Goal: Task Accomplishment & Management: Manage account settings

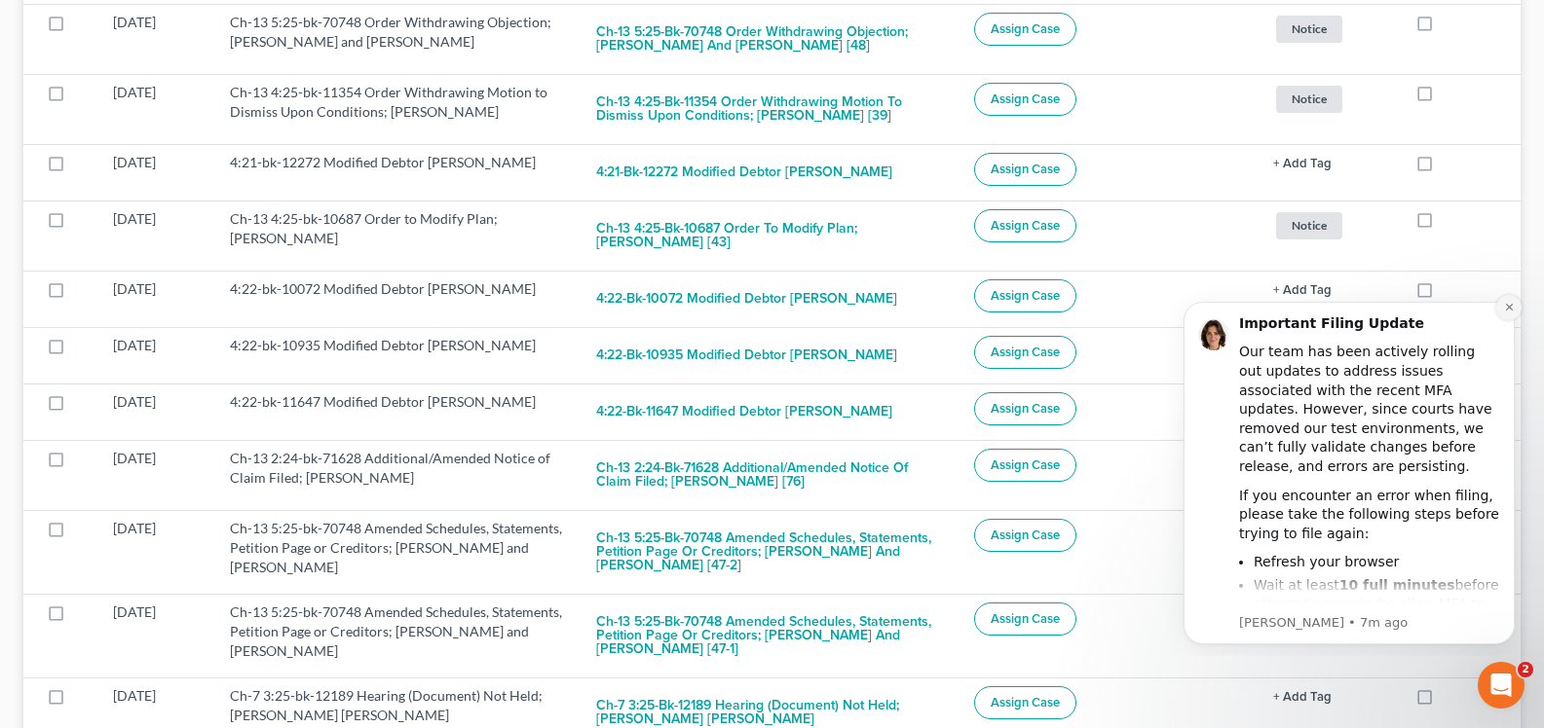
click at [1507, 307] on icon "Dismiss notification" at bounding box center [1508, 307] width 7 height 7
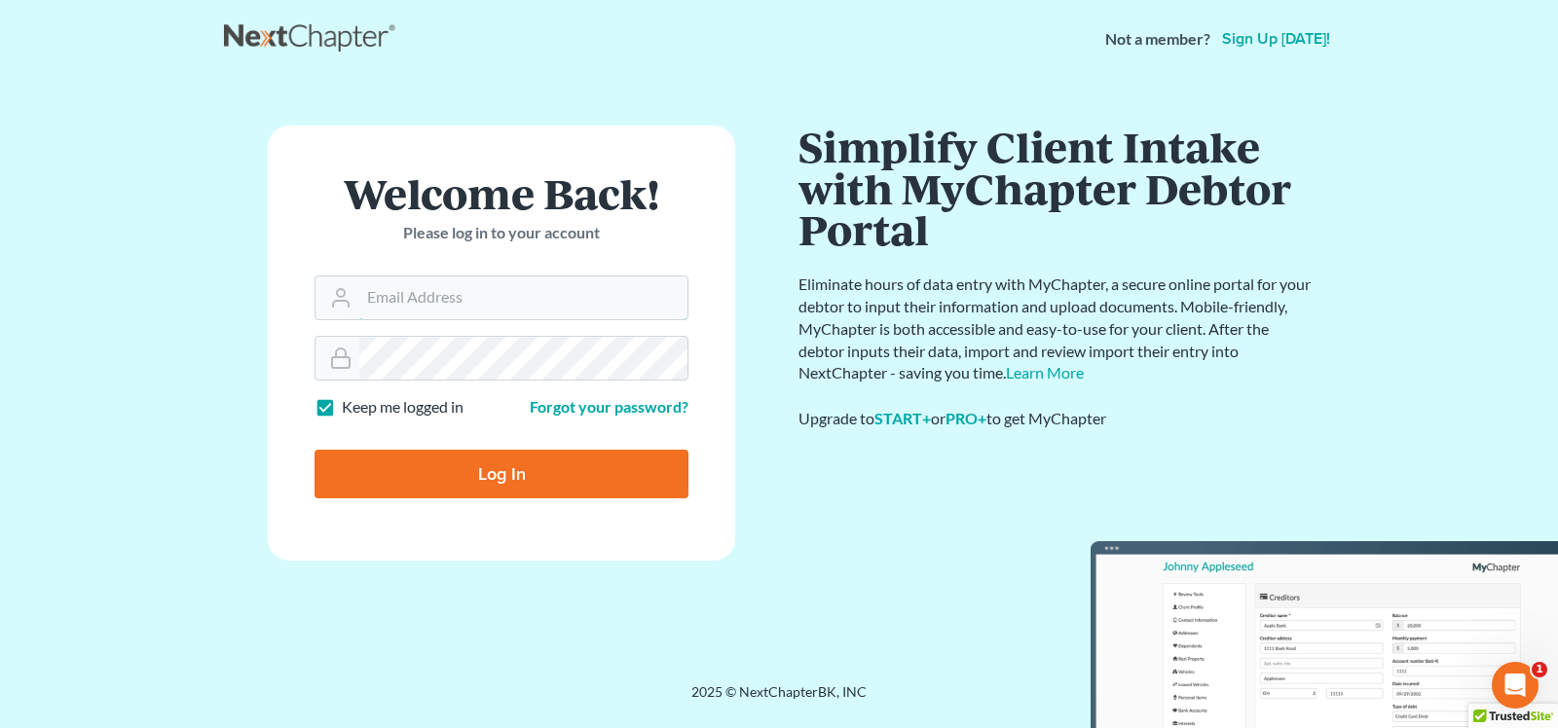
type input "[EMAIL_ADDRESS][DOMAIN_NAME]"
click at [434, 463] on input "Log In" at bounding box center [502, 474] width 374 height 49
type input "Thinking..."
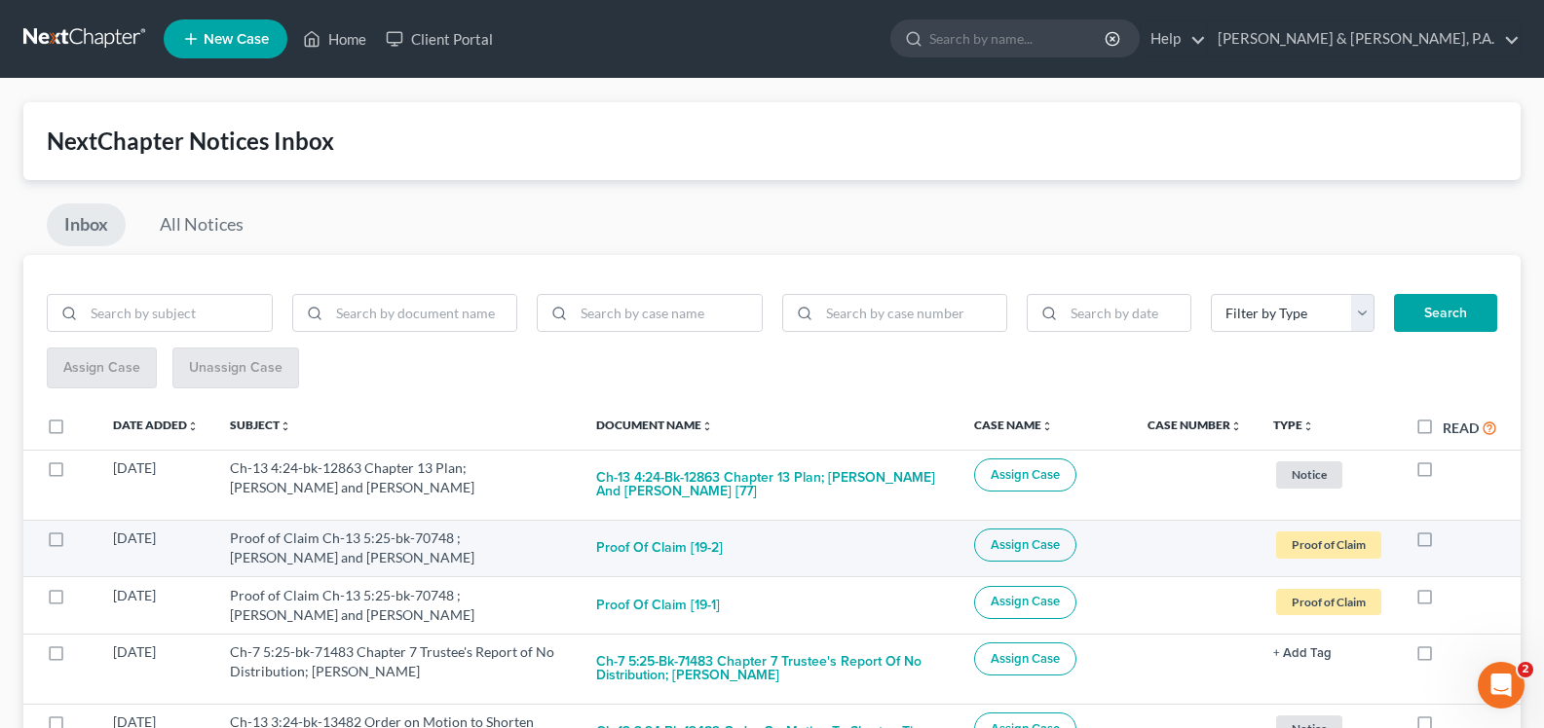
click at [1442, 543] on label at bounding box center [1442, 543] width 0 height 0
click at [1450, 538] on input "checkbox" at bounding box center [1456, 535] width 13 height 13
checkbox input "true"
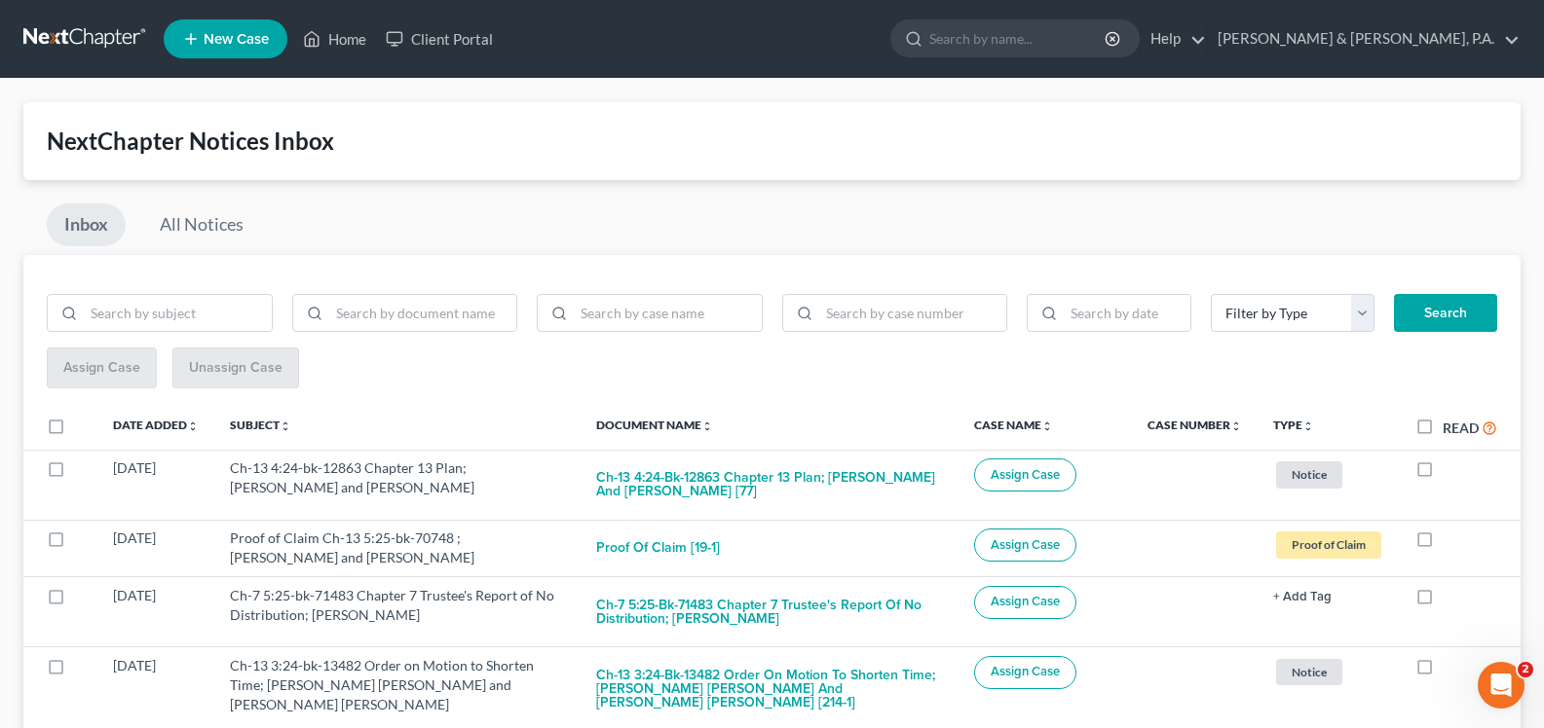
click at [1442, 543] on label at bounding box center [1442, 543] width 0 height 0
click at [1450, 538] on input "checkbox" at bounding box center [1456, 535] width 13 height 13
checkbox input "true"
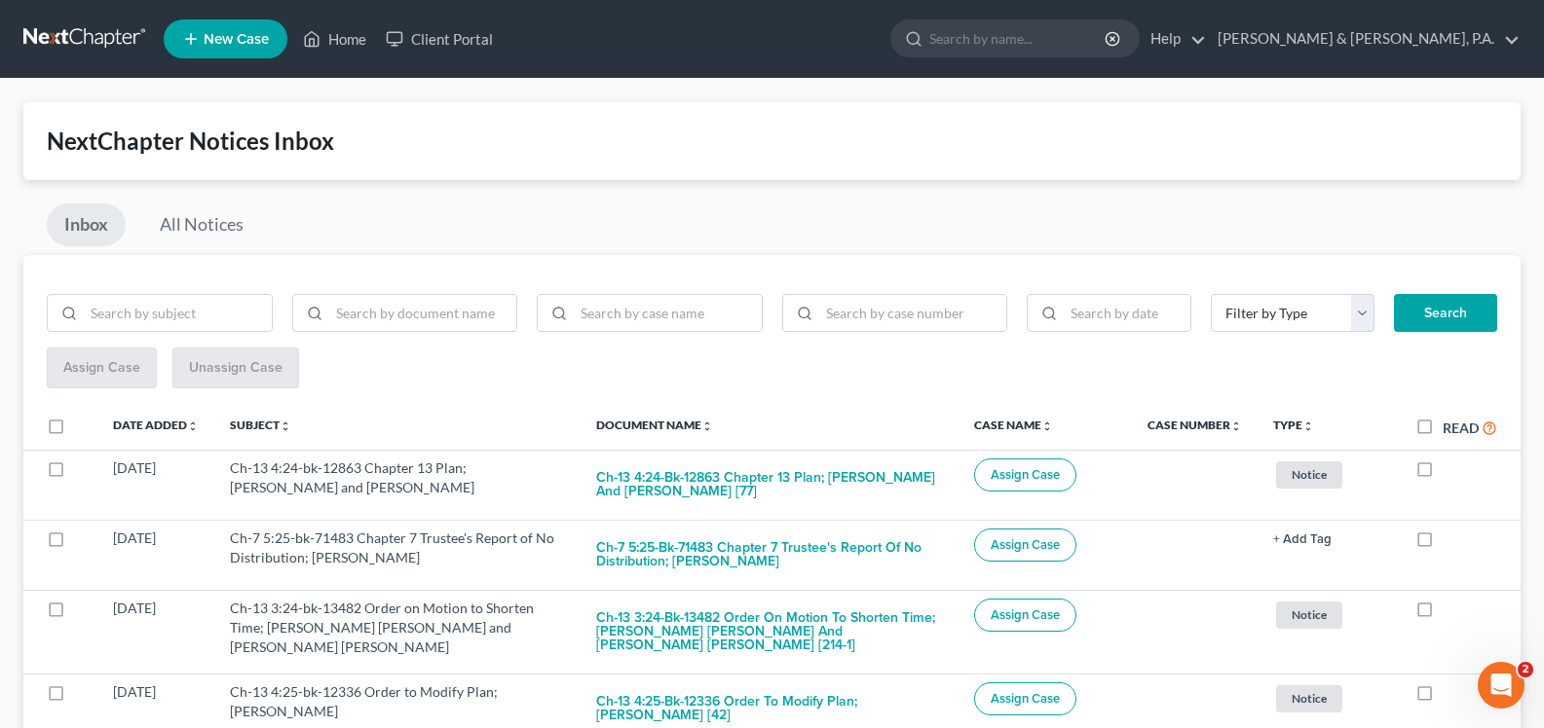
click at [1442, 543] on label at bounding box center [1442, 543] width 0 height 0
click at [1450, 538] on input "checkbox" at bounding box center [1456, 535] width 13 height 13
checkbox input "true"
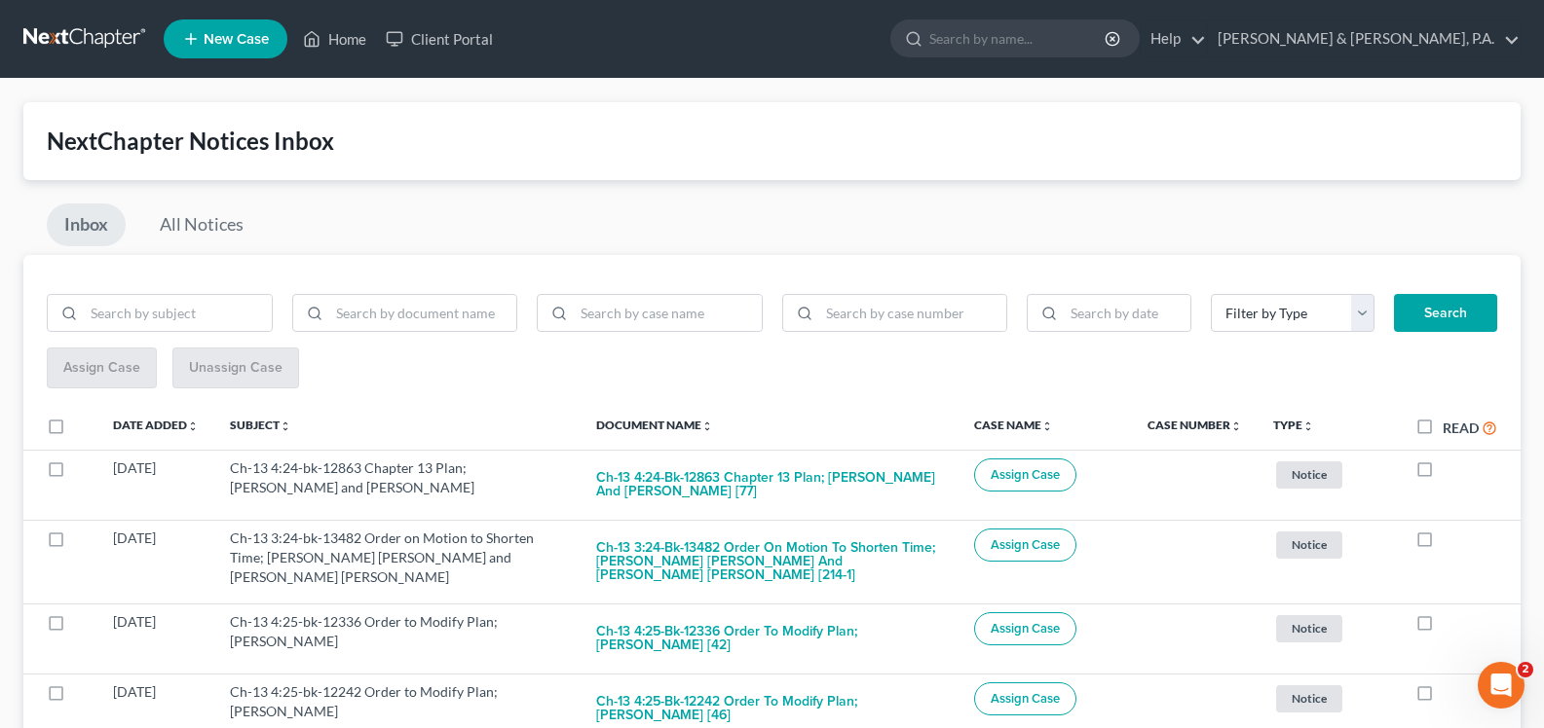
click at [1442, 543] on label at bounding box center [1442, 543] width 0 height 0
click at [1450, 538] on input "checkbox" at bounding box center [1456, 535] width 13 height 13
checkbox input "true"
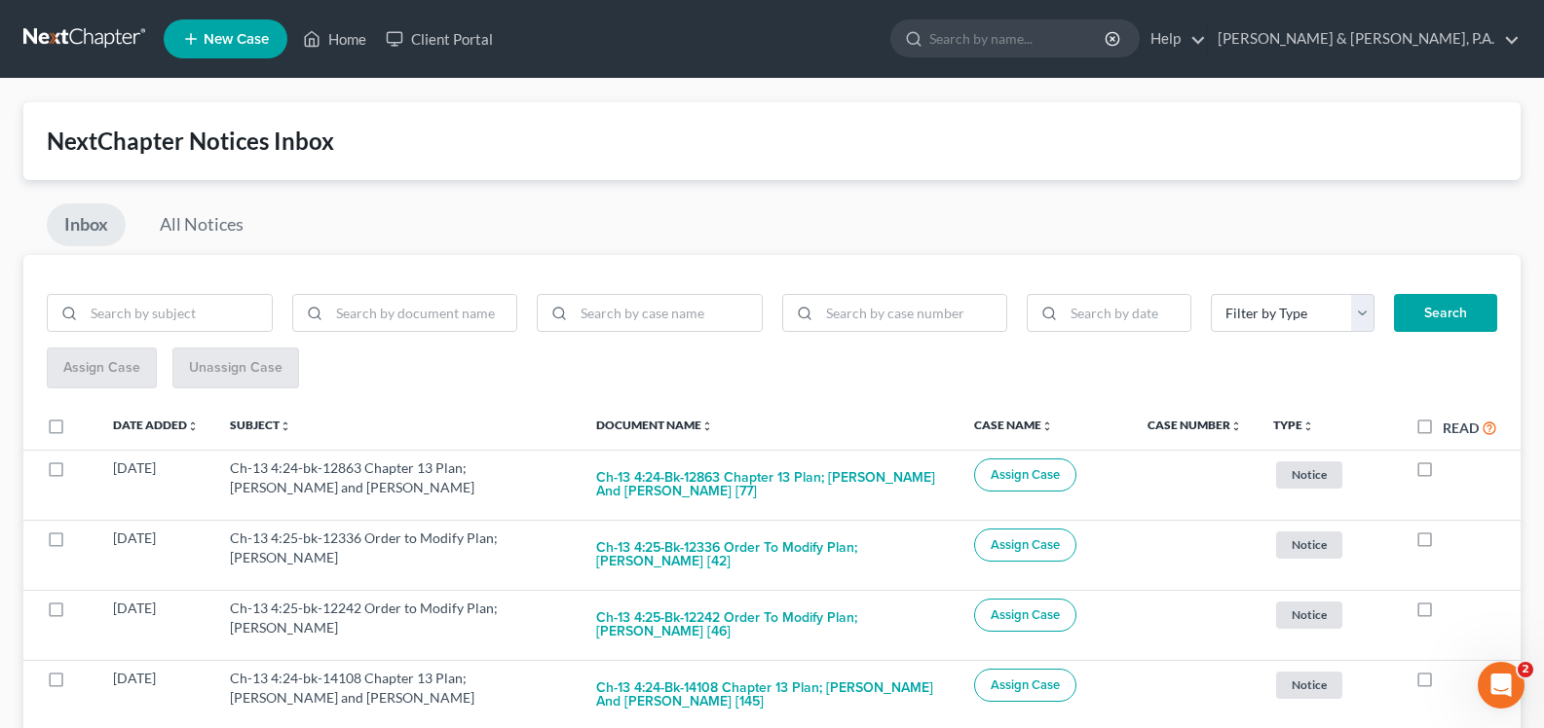
click at [1442, 543] on label at bounding box center [1442, 543] width 0 height 0
click at [1450, 538] on input "checkbox" at bounding box center [1456, 535] width 13 height 13
checkbox input "true"
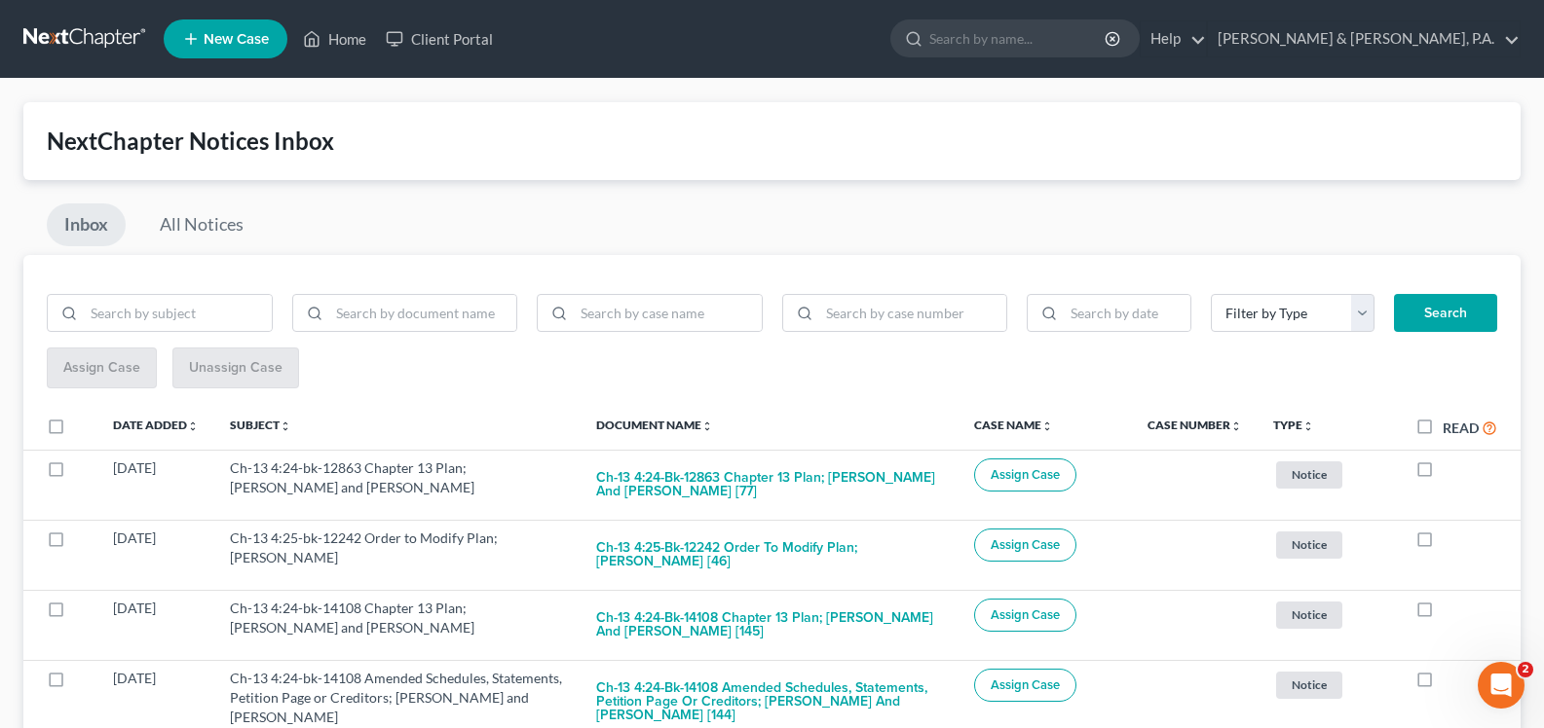
click at [1442, 543] on label at bounding box center [1442, 543] width 0 height 0
click at [1450, 538] on input "checkbox" at bounding box center [1456, 535] width 13 height 13
checkbox input "true"
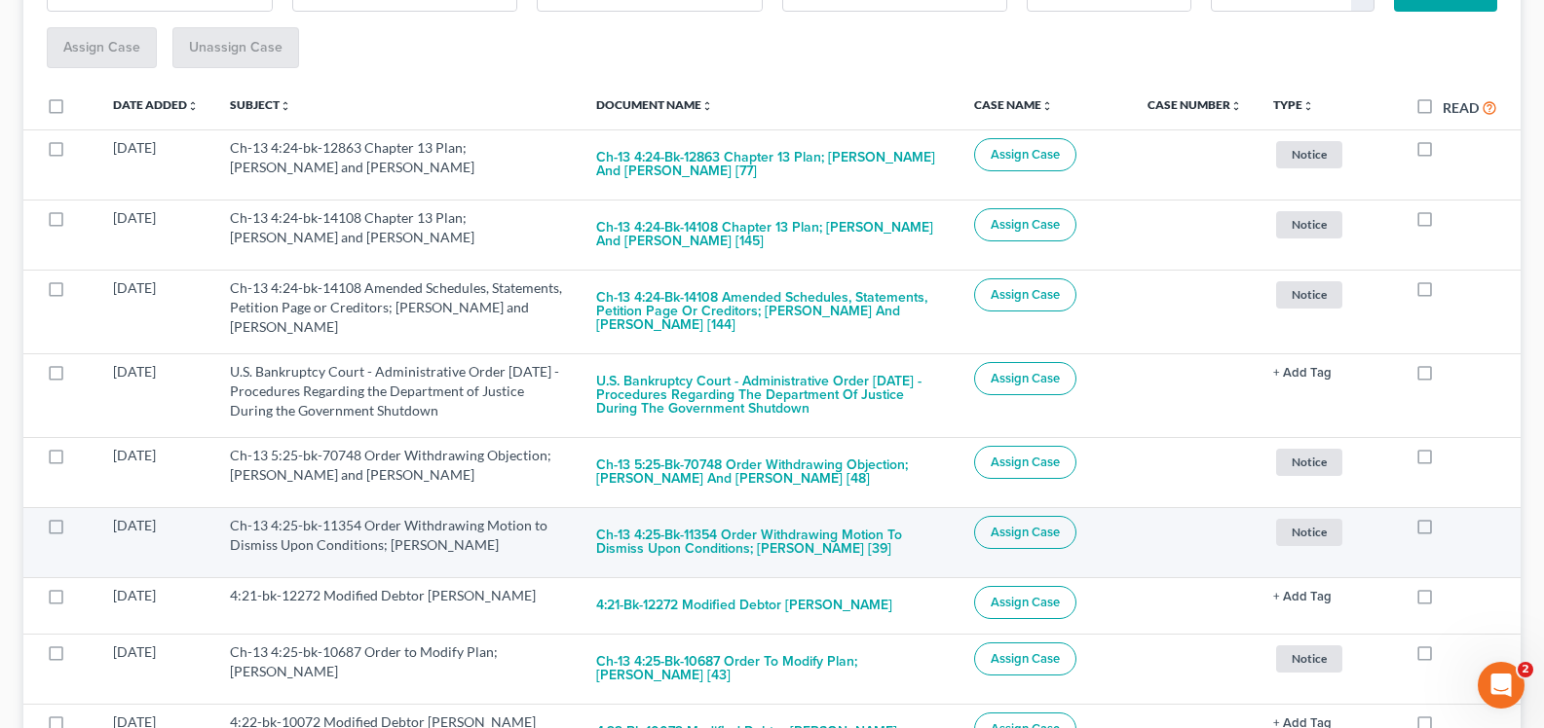
scroll to position [324, 0]
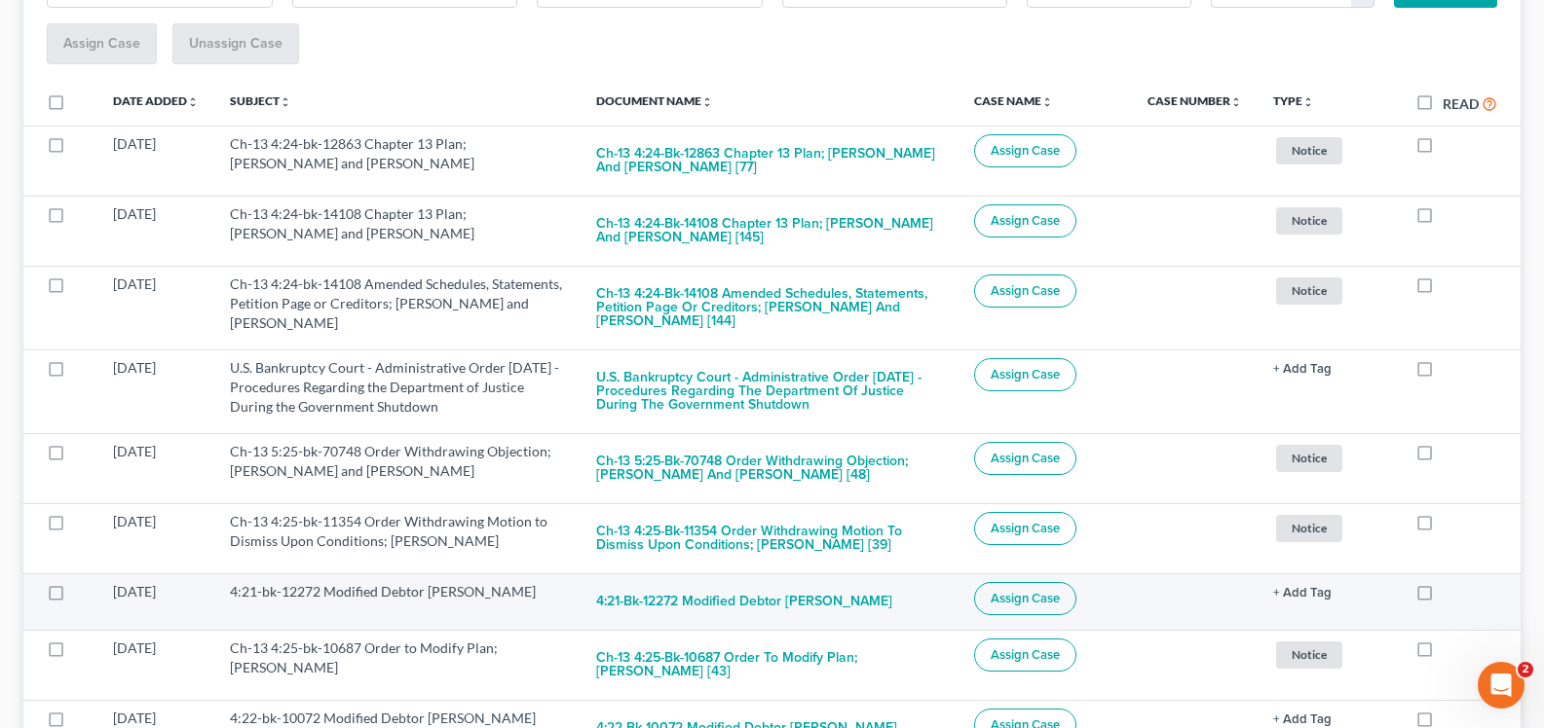
click at [1442, 597] on label at bounding box center [1442, 597] width 0 height 0
click at [1450, 595] on input "checkbox" at bounding box center [1456, 588] width 13 height 13
checkbox input "true"
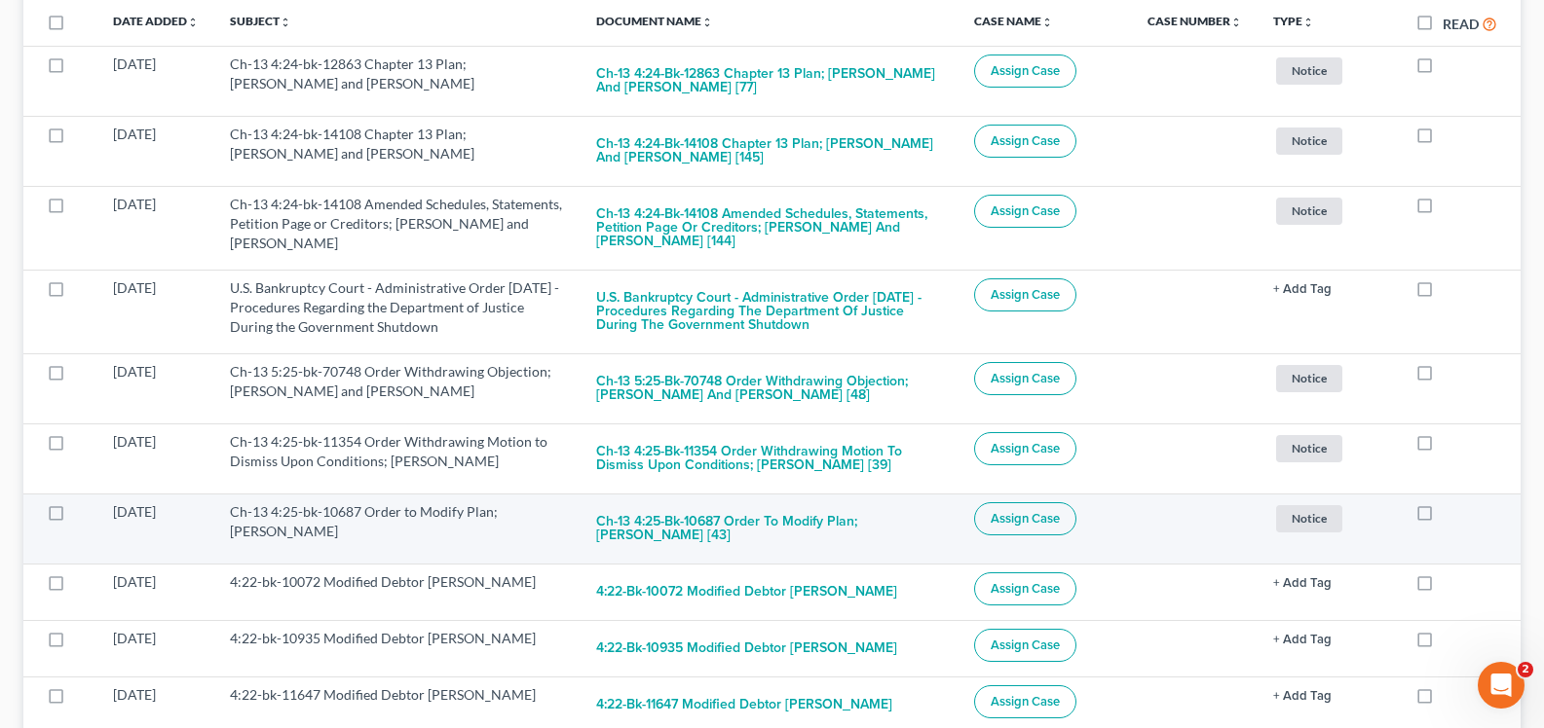
scroll to position [419, 0]
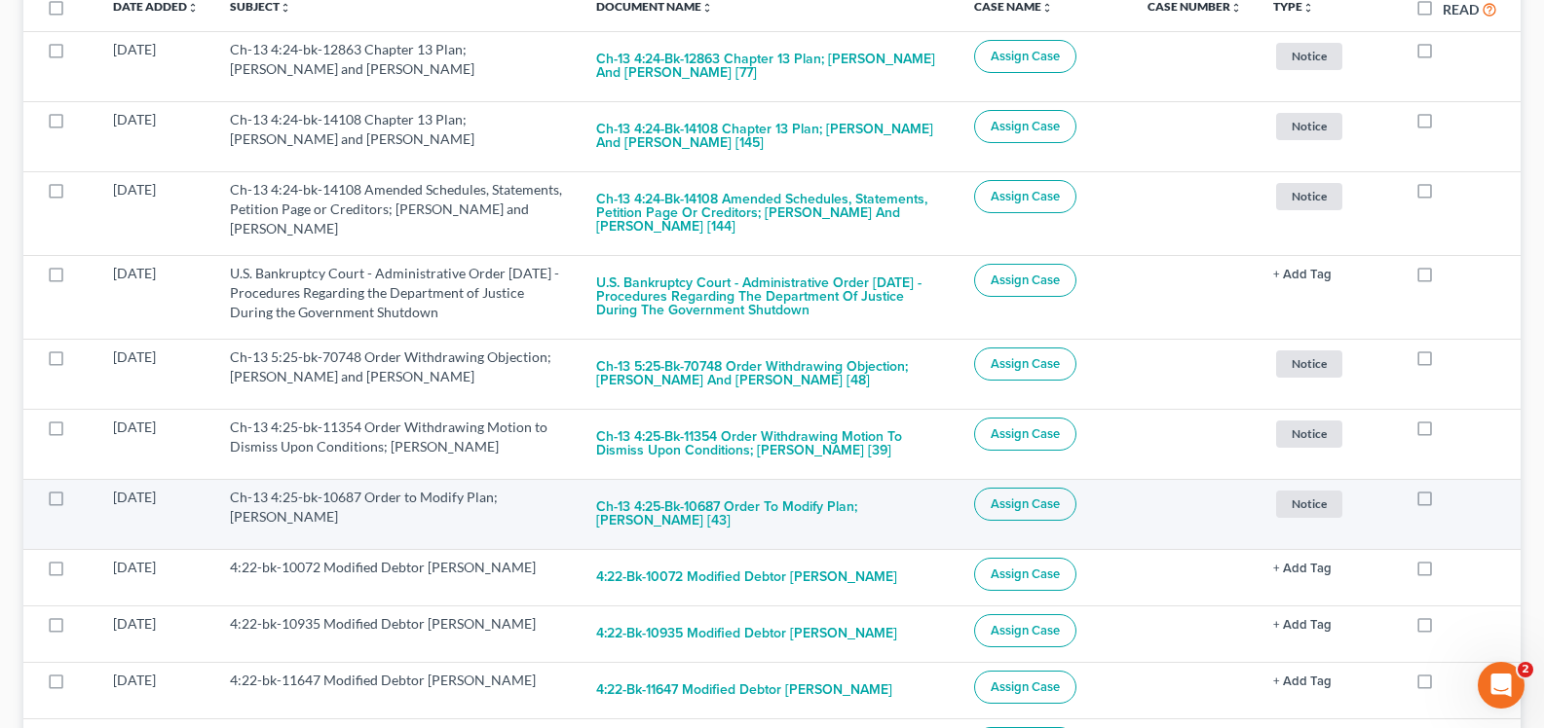
click at [1442, 503] on label at bounding box center [1442, 503] width 0 height 0
click at [1450, 495] on input "checkbox" at bounding box center [1456, 494] width 13 height 13
checkbox input "true"
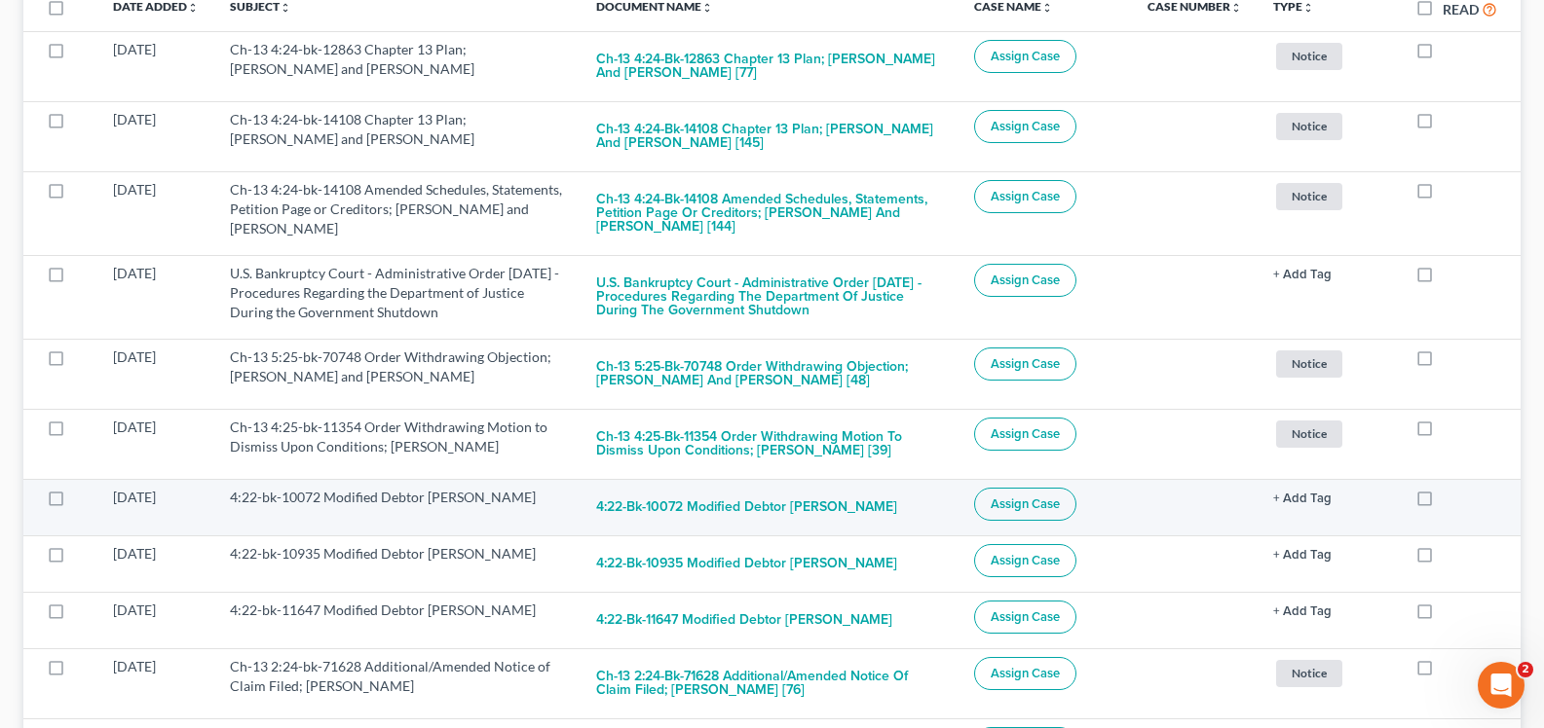
click at [1442, 503] on label at bounding box center [1442, 503] width 0 height 0
click at [1450, 501] on input "checkbox" at bounding box center [1456, 494] width 13 height 13
checkbox input "true"
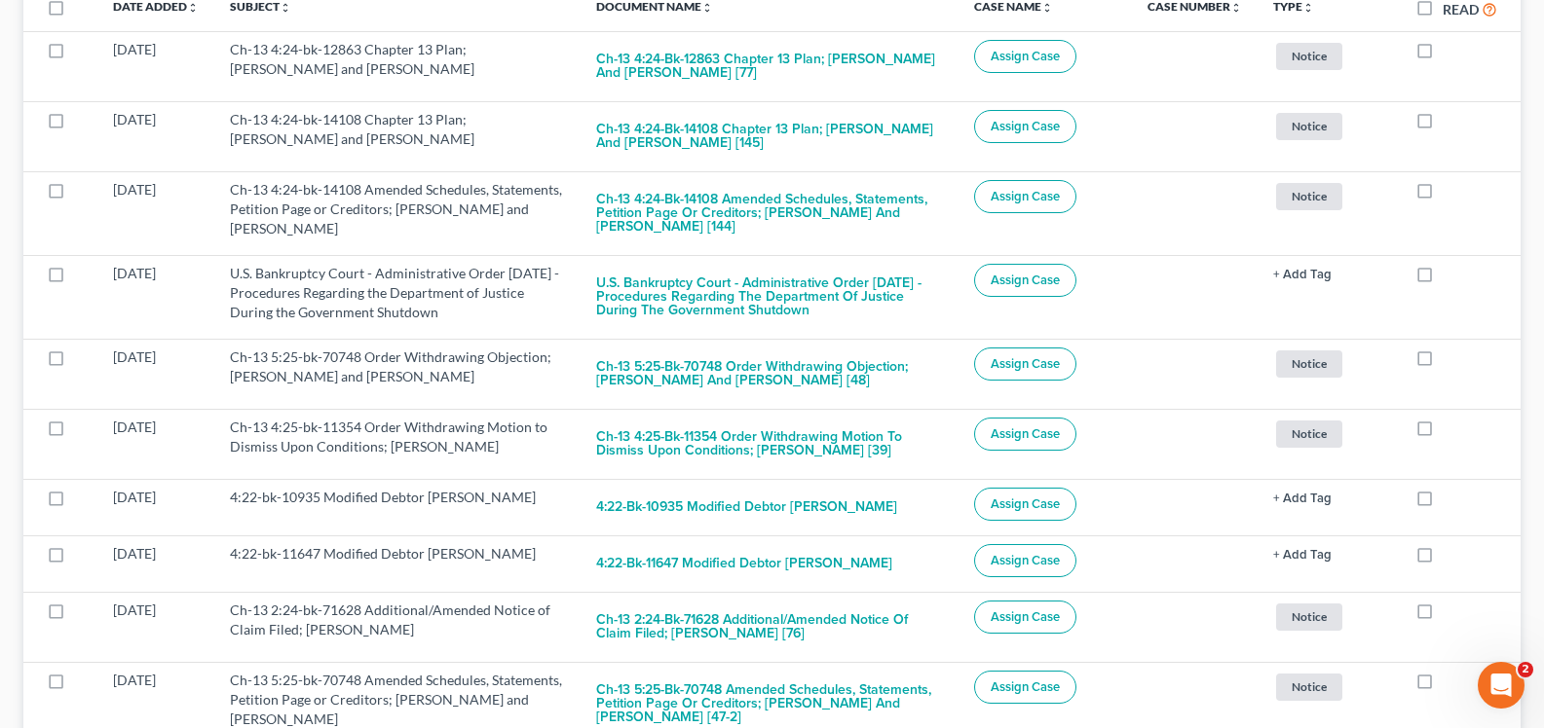
click at [1442, 503] on label at bounding box center [1442, 503] width 0 height 0
click at [1450, 501] on input "checkbox" at bounding box center [1456, 494] width 13 height 13
checkbox input "true"
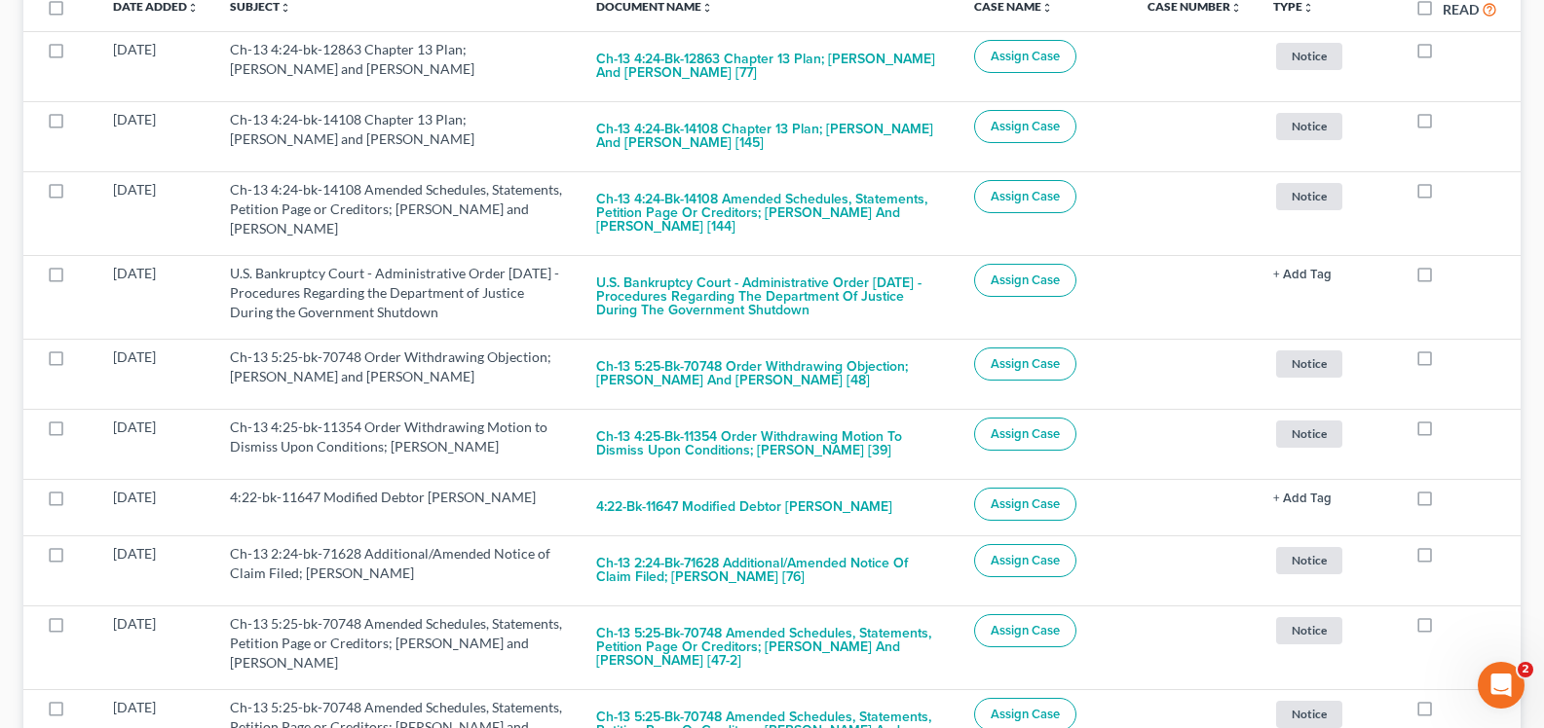
click at [1442, 503] on label at bounding box center [1442, 503] width 0 height 0
click at [1450, 501] on input "checkbox" at bounding box center [1456, 494] width 13 height 13
checkbox input "true"
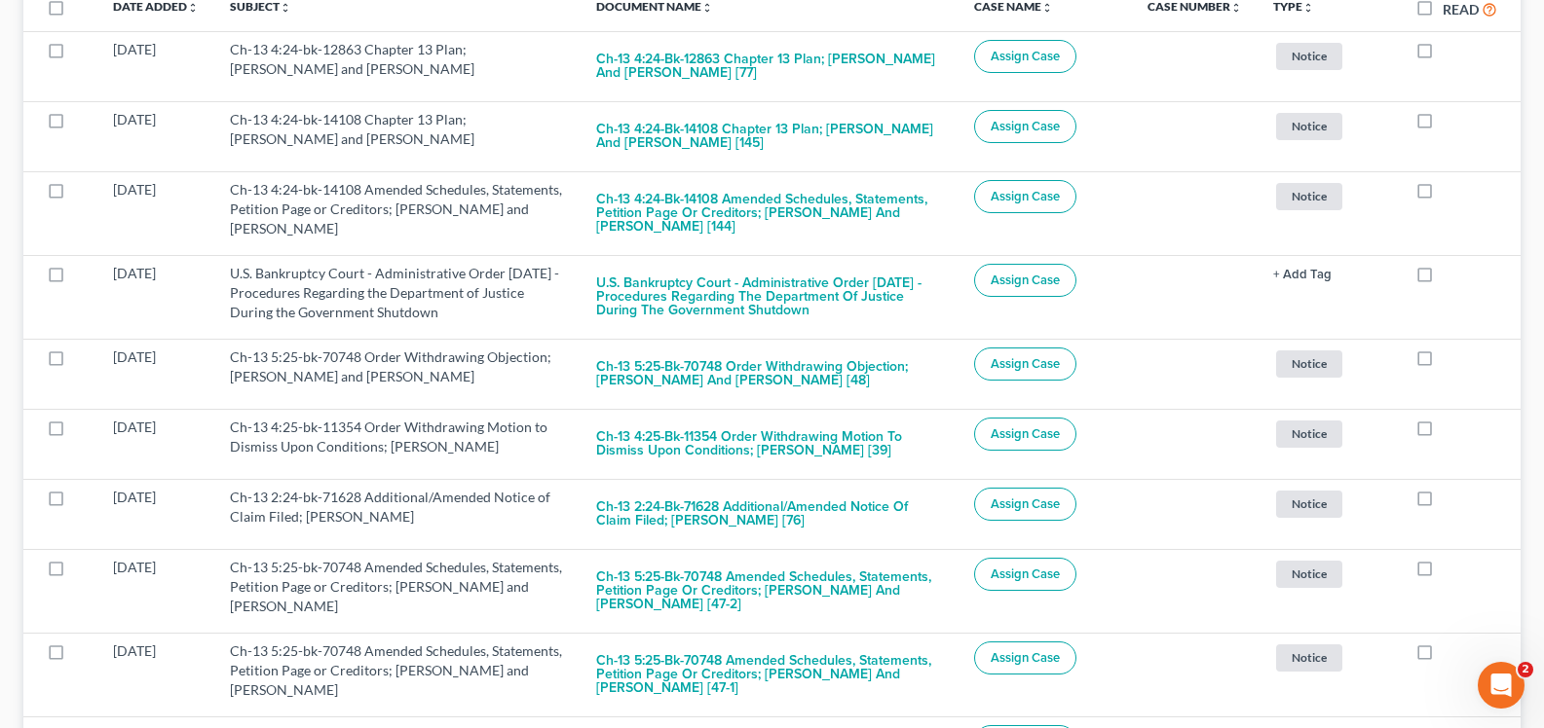
click at [1442, 503] on label at bounding box center [1442, 503] width 0 height 0
click at [1450, 501] on input "checkbox" at bounding box center [1456, 494] width 13 height 13
checkbox input "true"
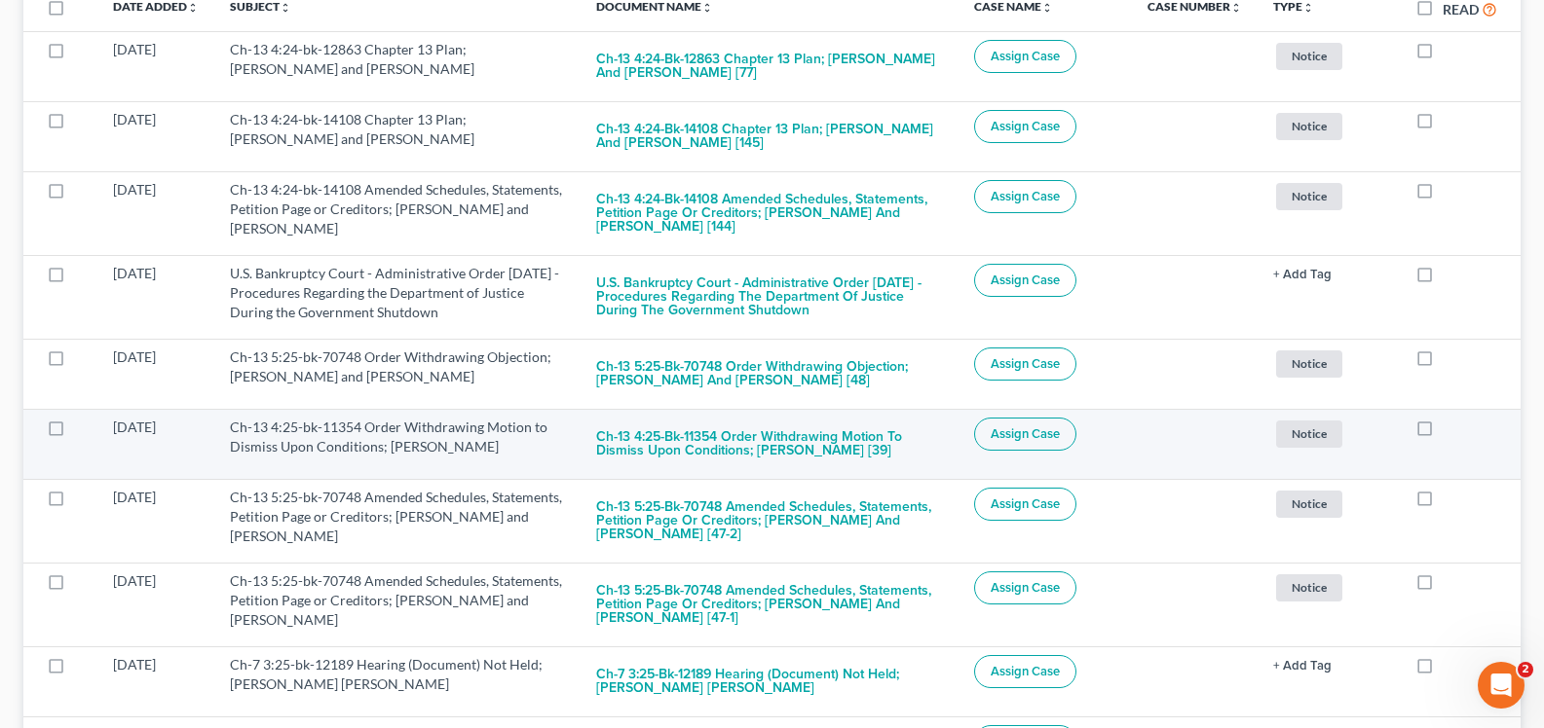
click at [1442, 432] on label at bounding box center [1442, 432] width 0 height 0
click at [1450, 429] on input "checkbox" at bounding box center [1456, 424] width 13 height 13
checkbox input "true"
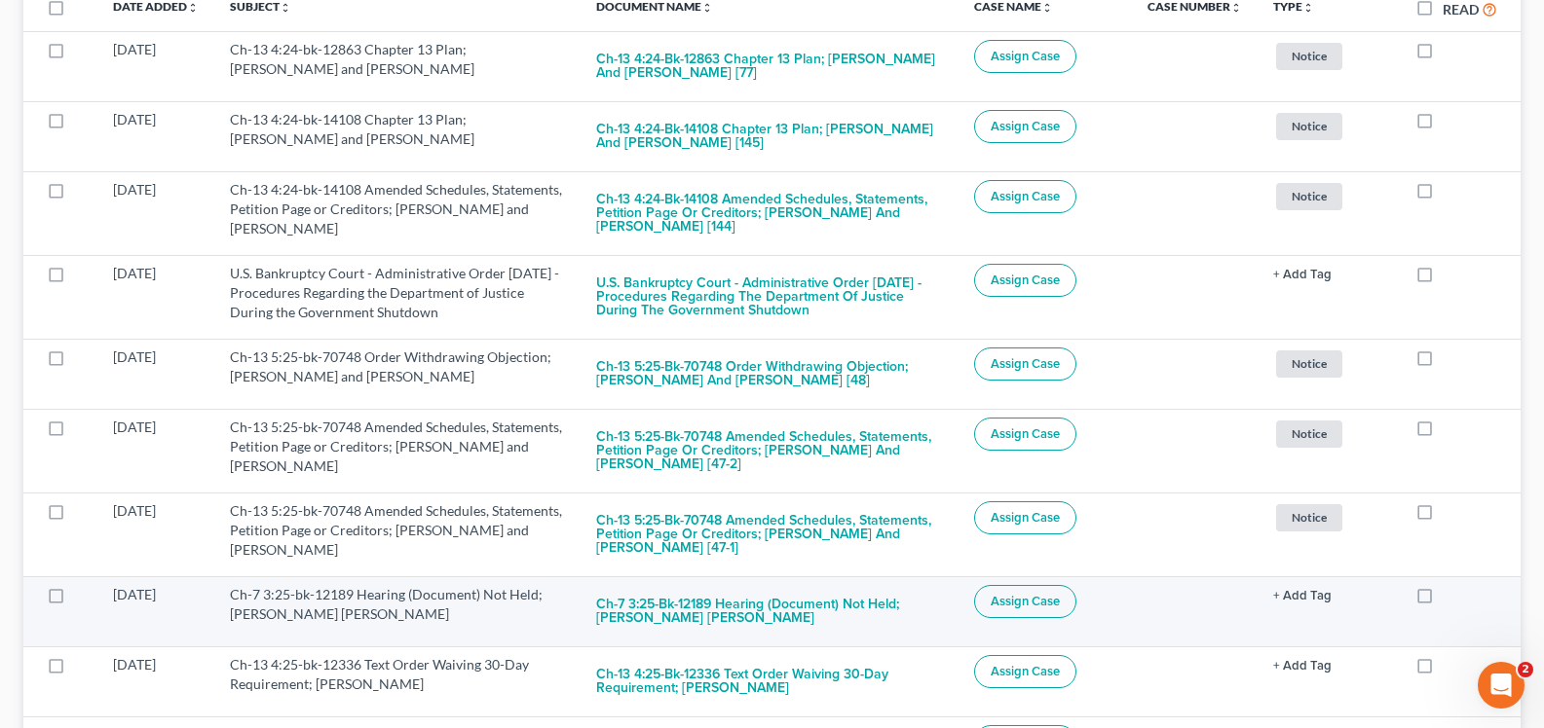
click at [1442, 600] on label at bounding box center [1442, 600] width 0 height 0
click at [1450, 598] on input "checkbox" at bounding box center [1456, 591] width 13 height 13
checkbox input "true"
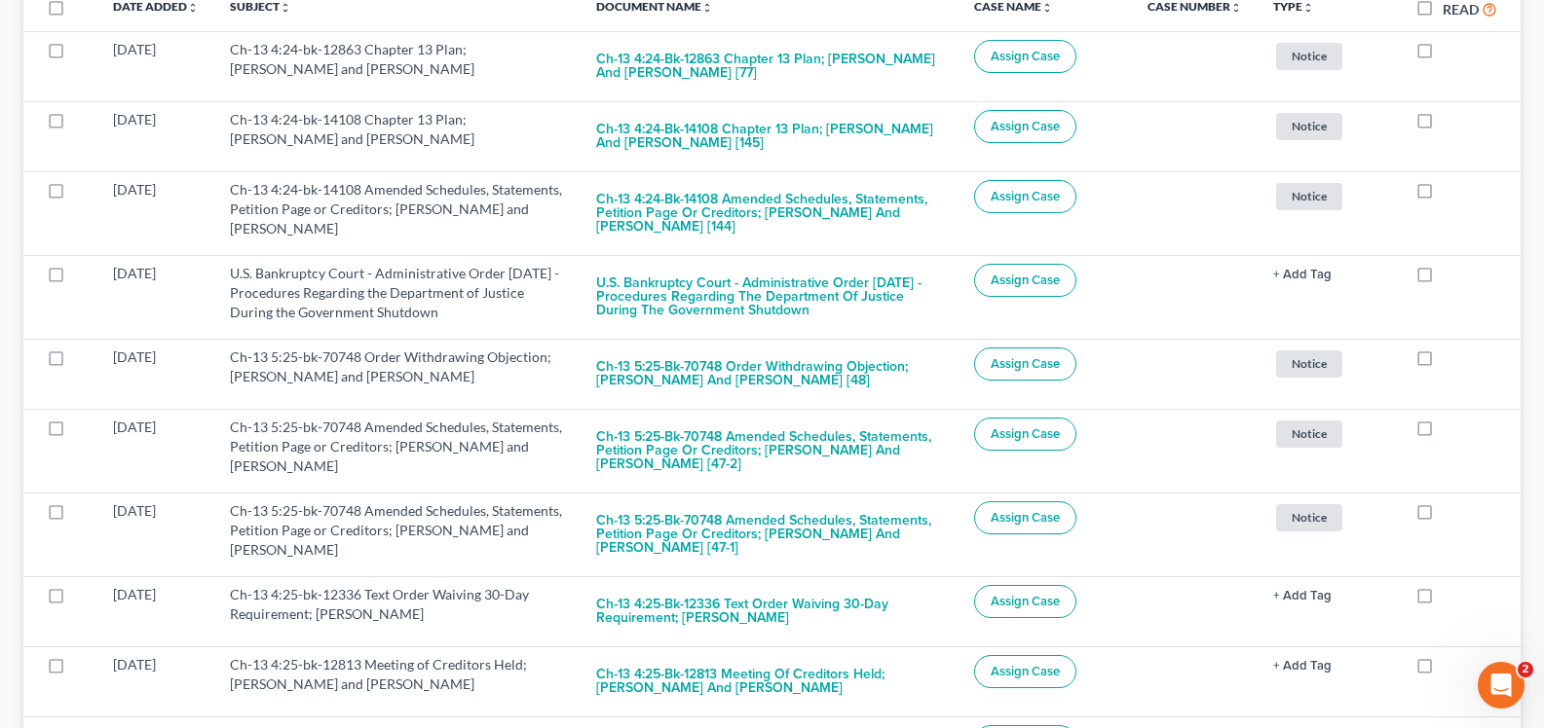
click at [1442, 600] on label at bounding box center [1442, 600] width 0 height 0
click at [1450, 598] on input "checkbox" at bounding box center [1456, 591] width 13 height 13
checkbox input "true"
click at [1442, 600] on label at bounding box center [1442, 600] width 0 height 0
click at [1450, 598] on input "checkbox" at bounding box center [1456, 591] width 13 height 13
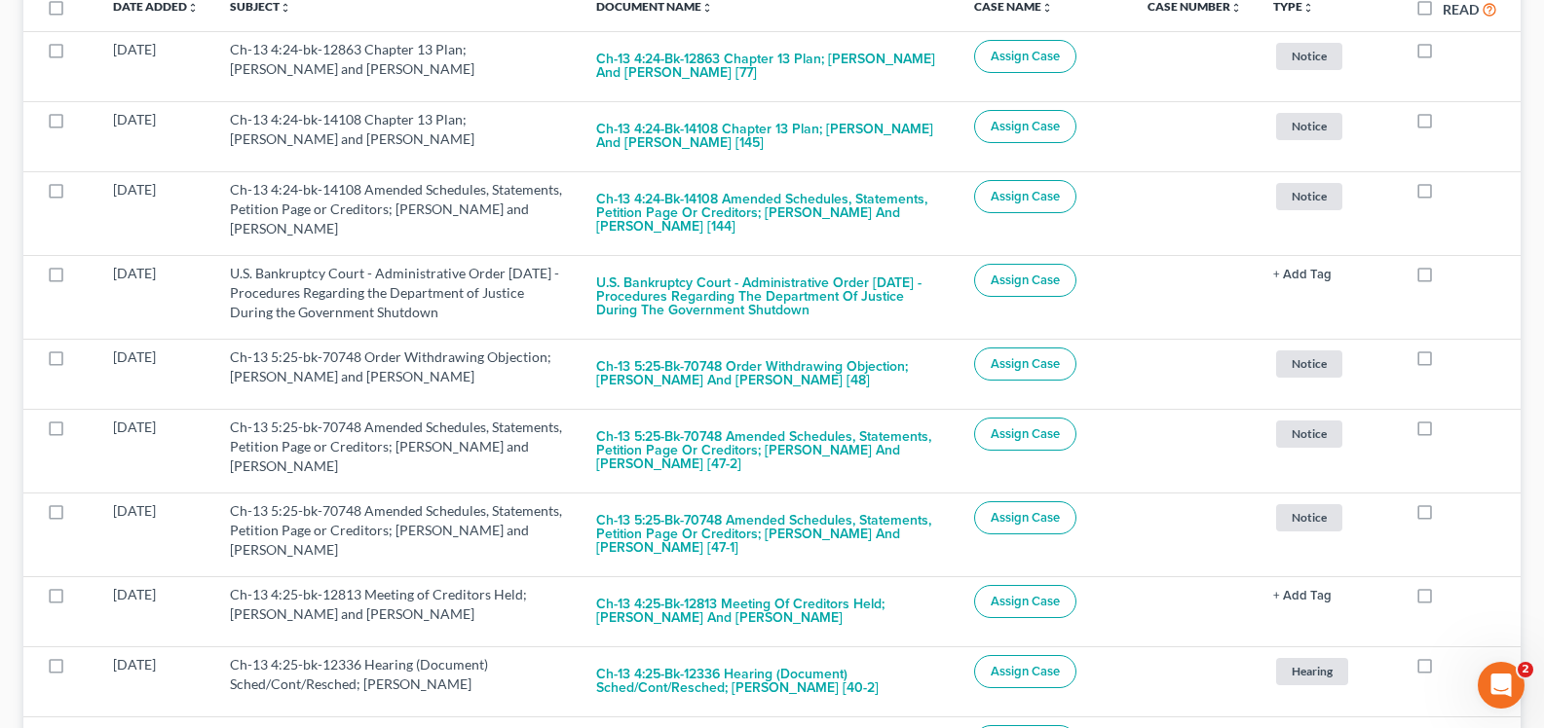
checkbox input "true"
click at [1442, 600] on label at bounding box center [1442, 600] width 0 height 0
click at [1450, 598] on input "checkbox" at bounding box center [1456, 591] width 13 height 13
checkbox input "true"
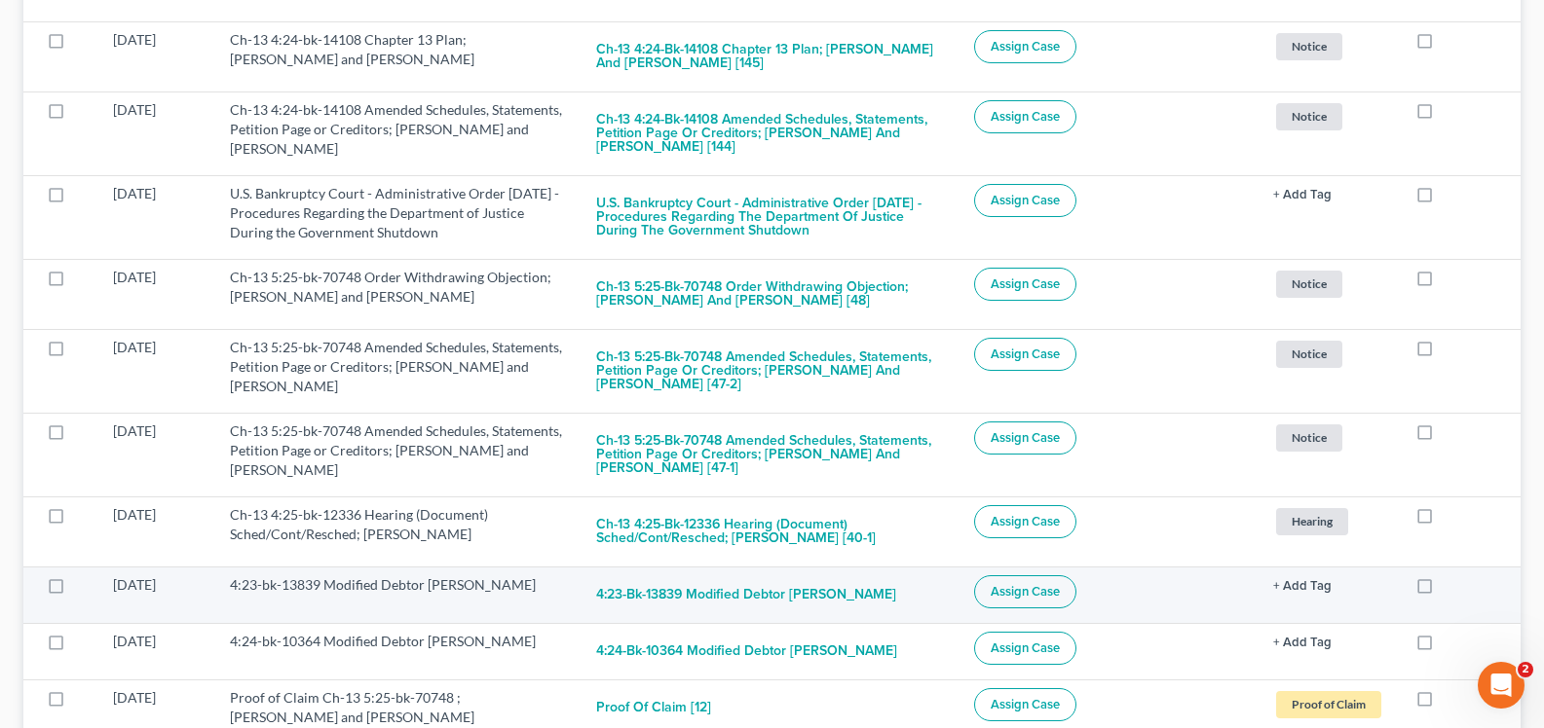
scroll to position [517, 0]
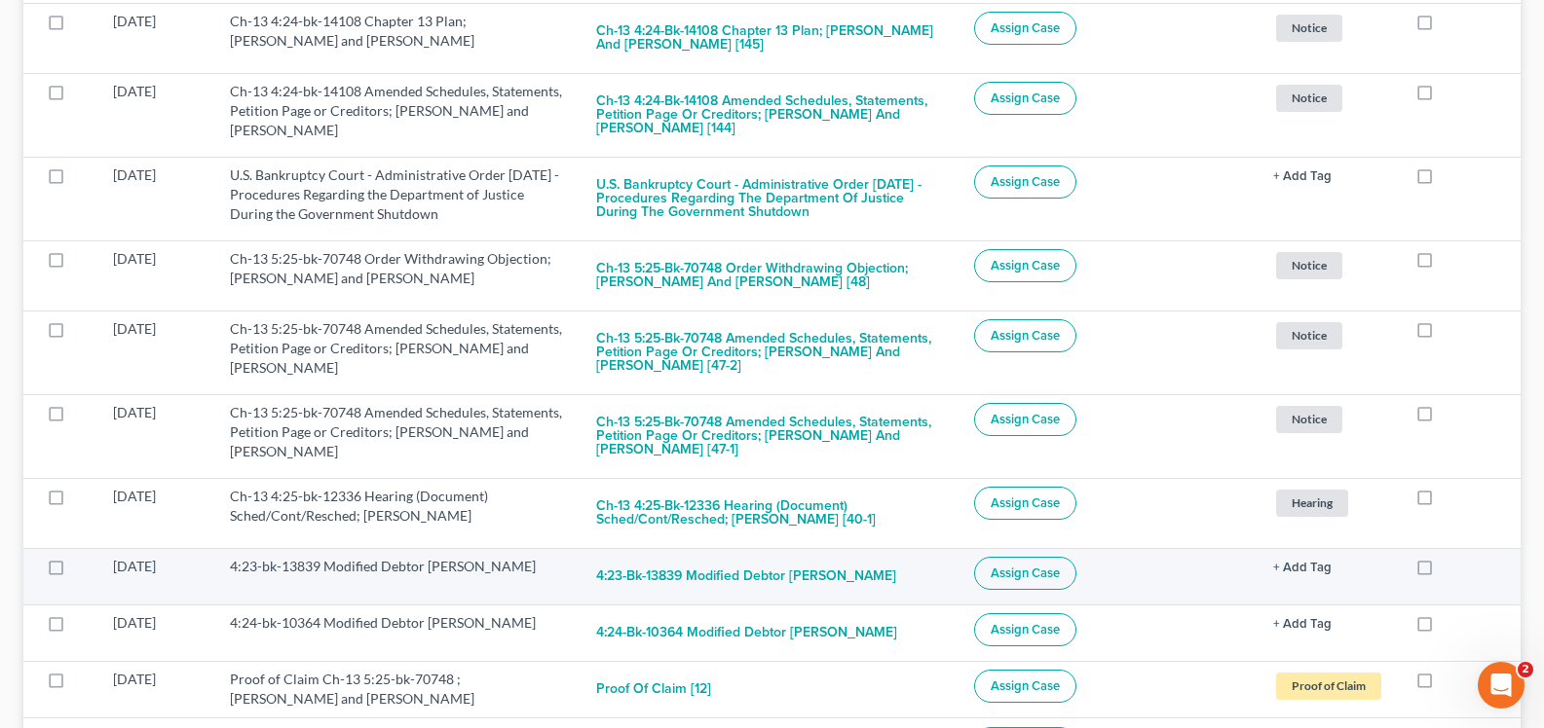
click at [1442, 572] on label at bounding box center [1442, 572] width 0 height 0
click at [1450, 569] on input "checkbox" at bounding box center [1456, 563] width 13 height 13
checkbox input "true"
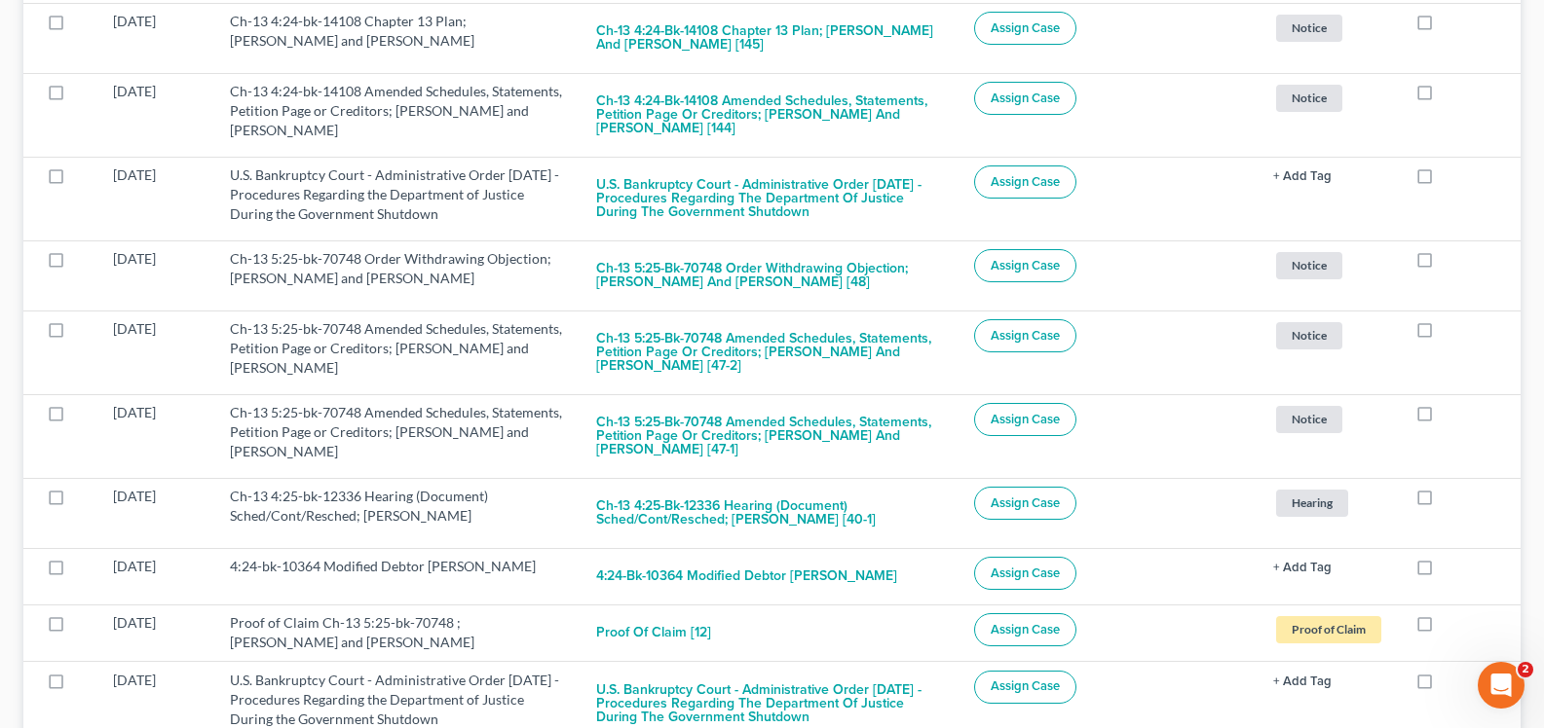
click at [1442, 572] on label at bounding box center [1442, 572] width 0 height 0
click at [1450, 569] on input "checkbox" at bounding box center [1456, 563] width 13 height 13
checkbox input "true"
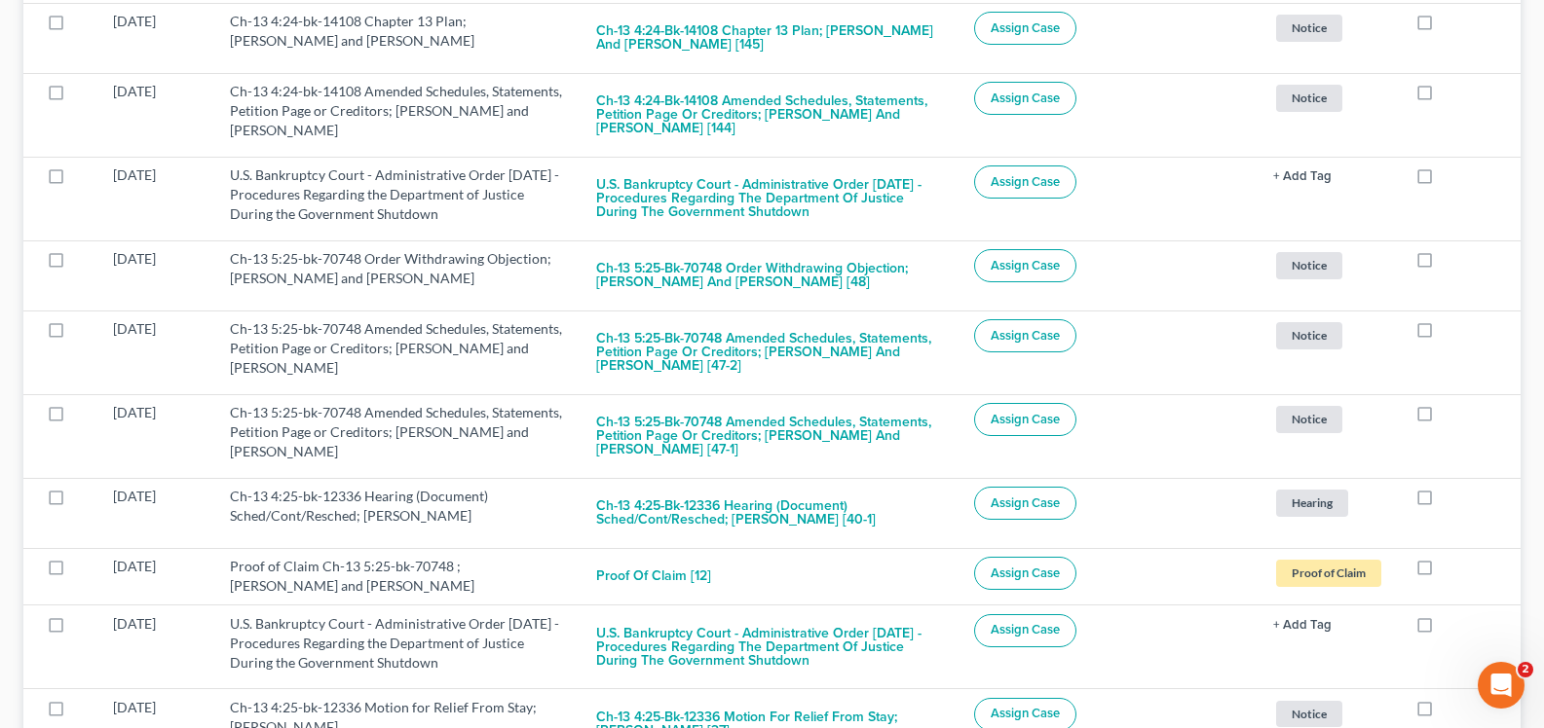
click at [1442, 572] on label at bounding box center [1442, 572] width 0 height 0
click at [1450, 569] on input "checkbox" at bounding box center [1456, 563] width 13 height 13
checkbox input "true"
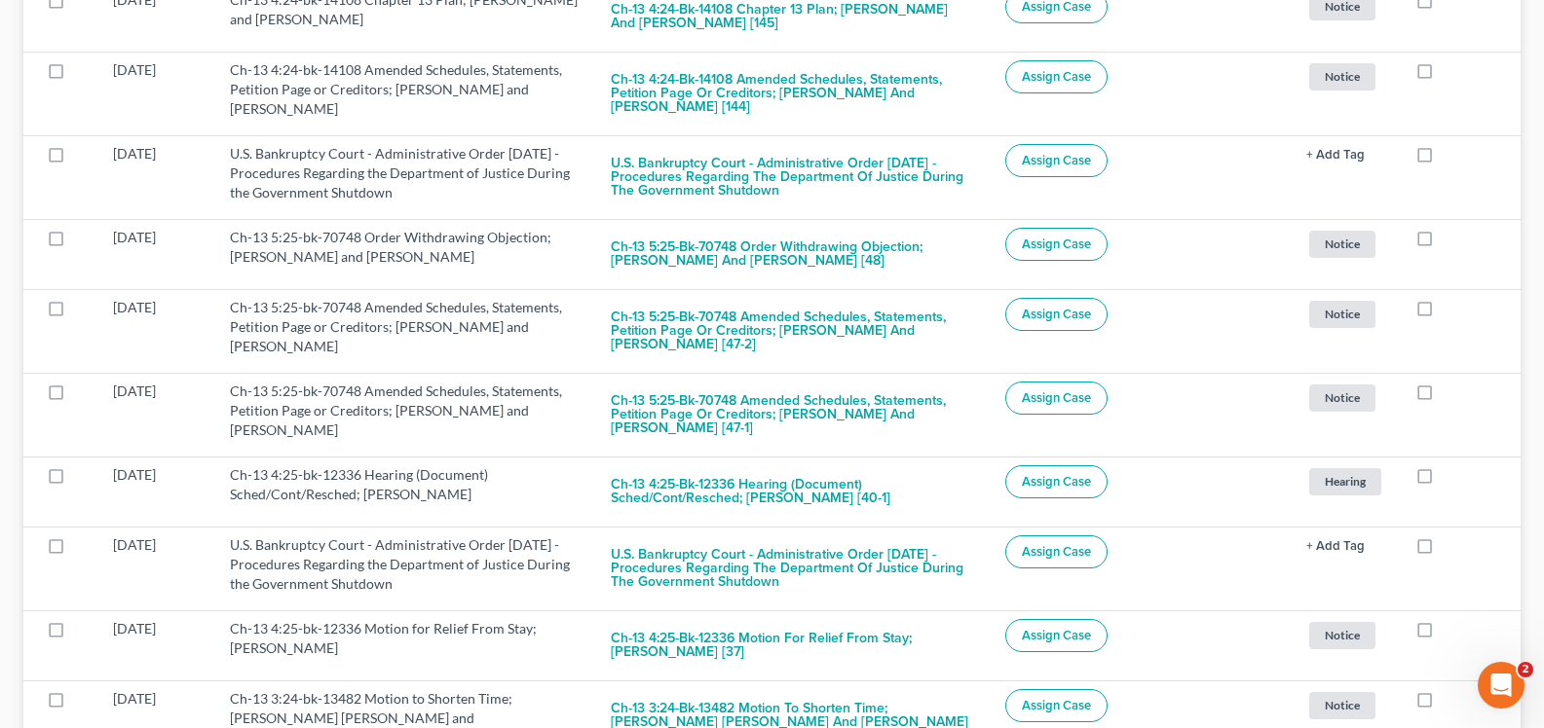
scroll to position [1140, 0]
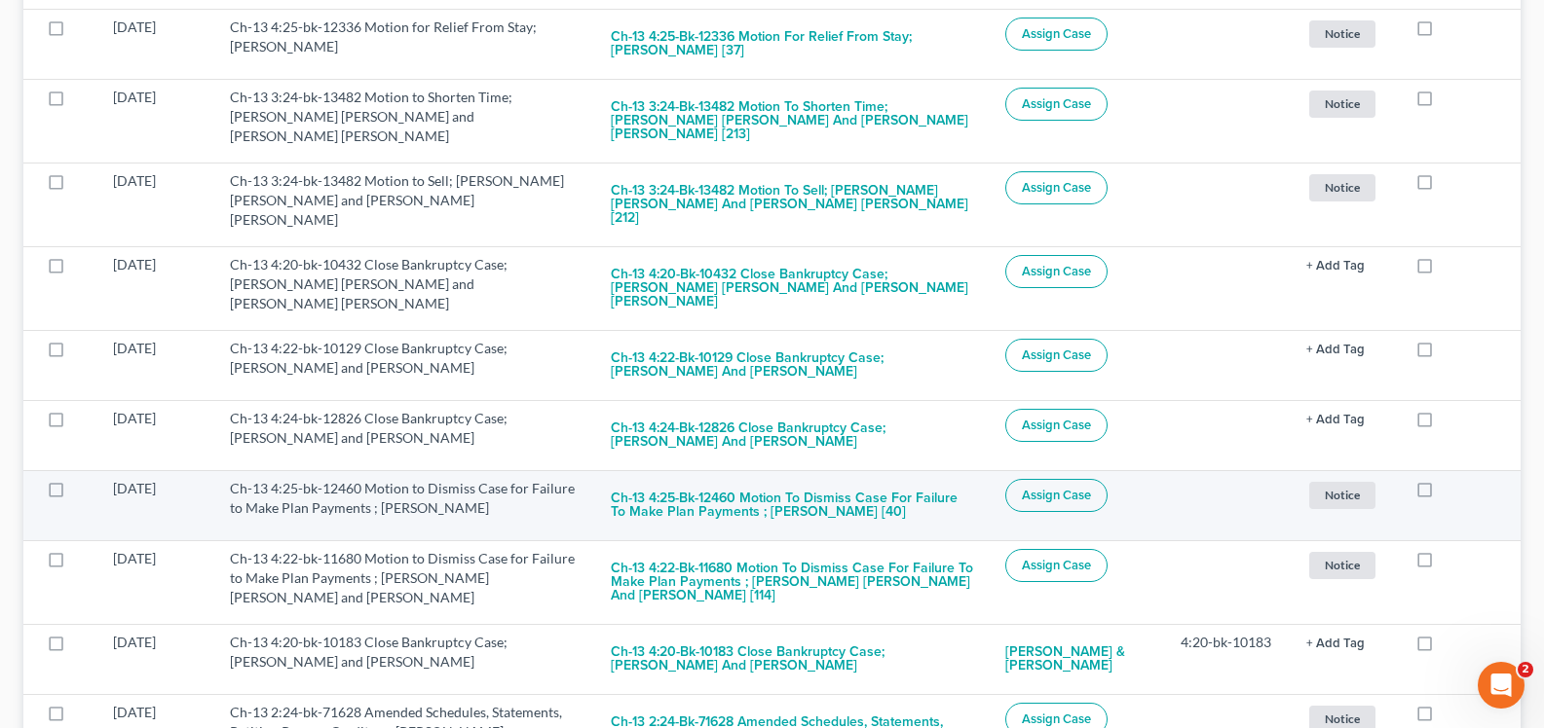
click at [1442, 494] on label at bounding box center [1442, 494] width 0 height 0
click at [1450, 479] on input "checkbox" at bounding box center [1456, 485] width 13 height 13
checkbox input "true"
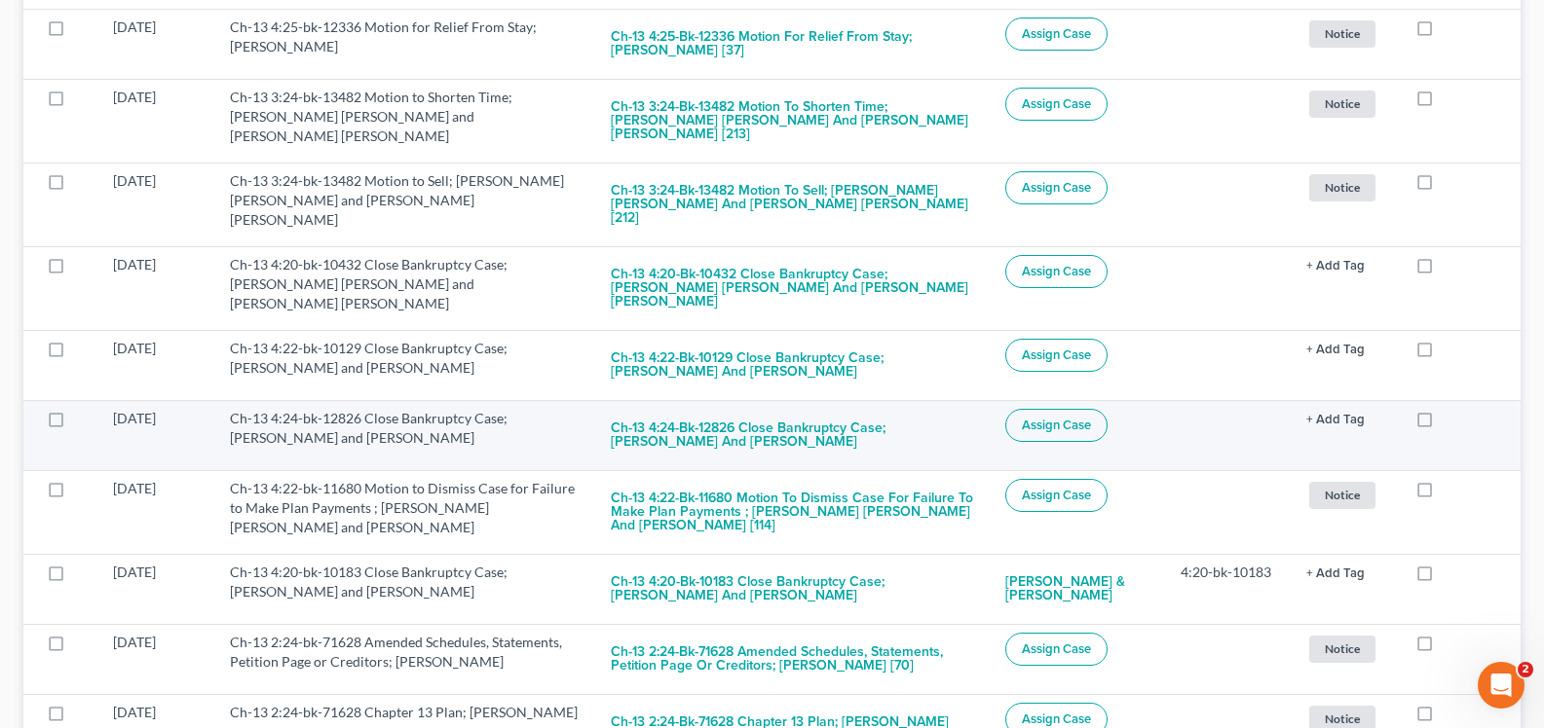
click at [1442, 424] on label at bounding box center [1442, 424] width 0 height 0
click at [1450, 409] on input "checkbox" at bounding box center [1456, 415] width 13 height 13
checkbox input "true"
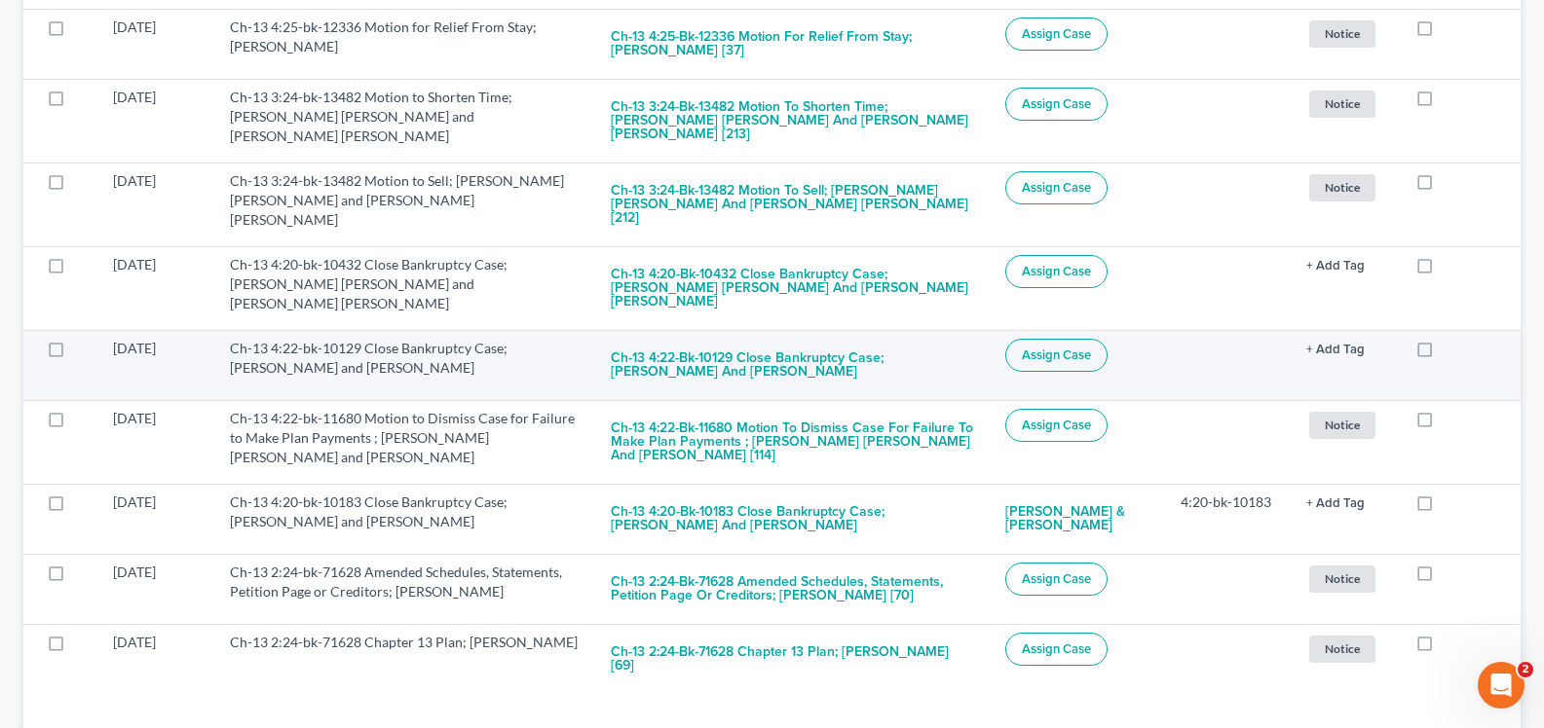
click at [1442, 354] on label at bounding box center [1442, 354] width 0 height 0
click at [1450, 339] on input "checkbox" at bounding box center [1456, 345] width 13 height 13
checkbox input "true"
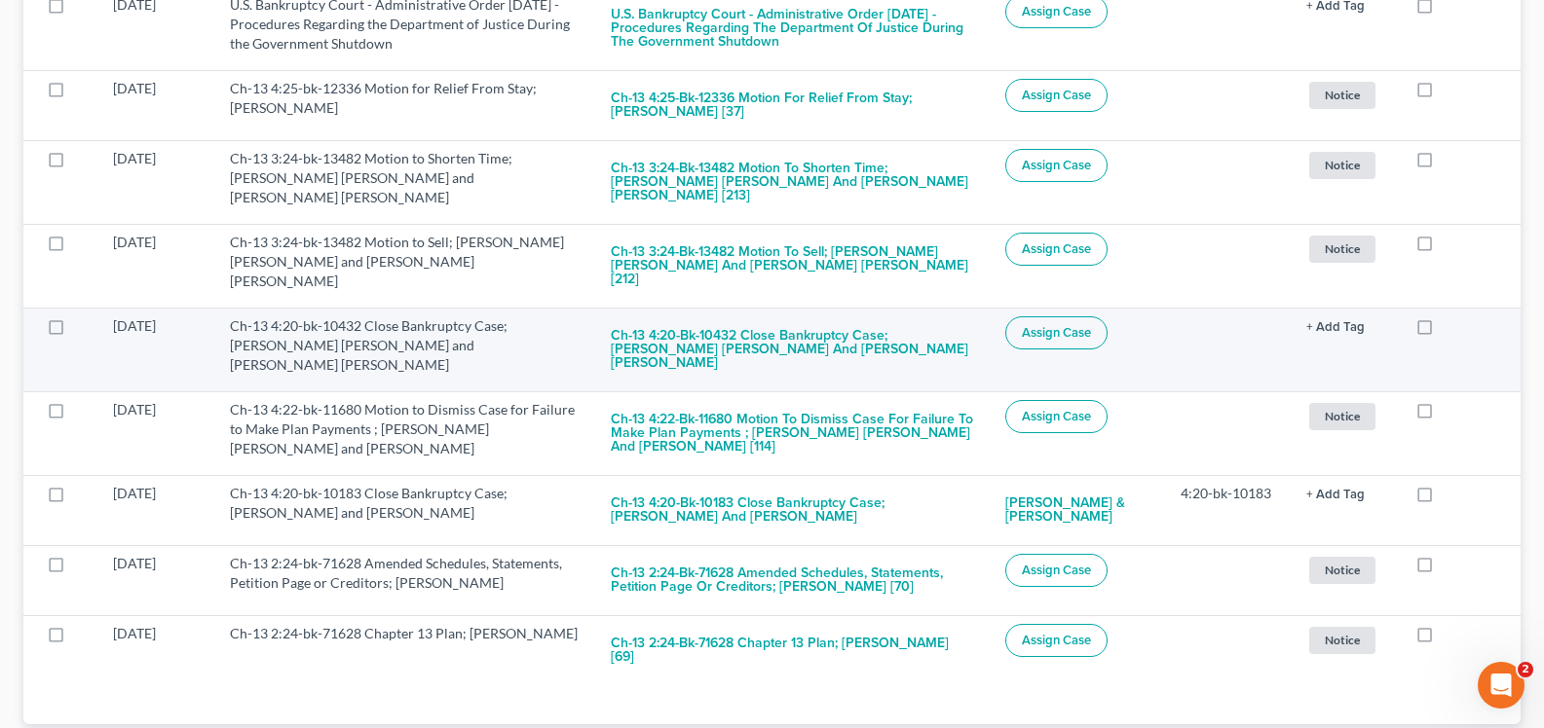
click at [1442, 331] on label at bounding box center [1442, 331] width 0 height 0
click at [1450, 317] on input "checkbox" at bounding box center [1456, 323] width 13 height 13
checkbox input "true"
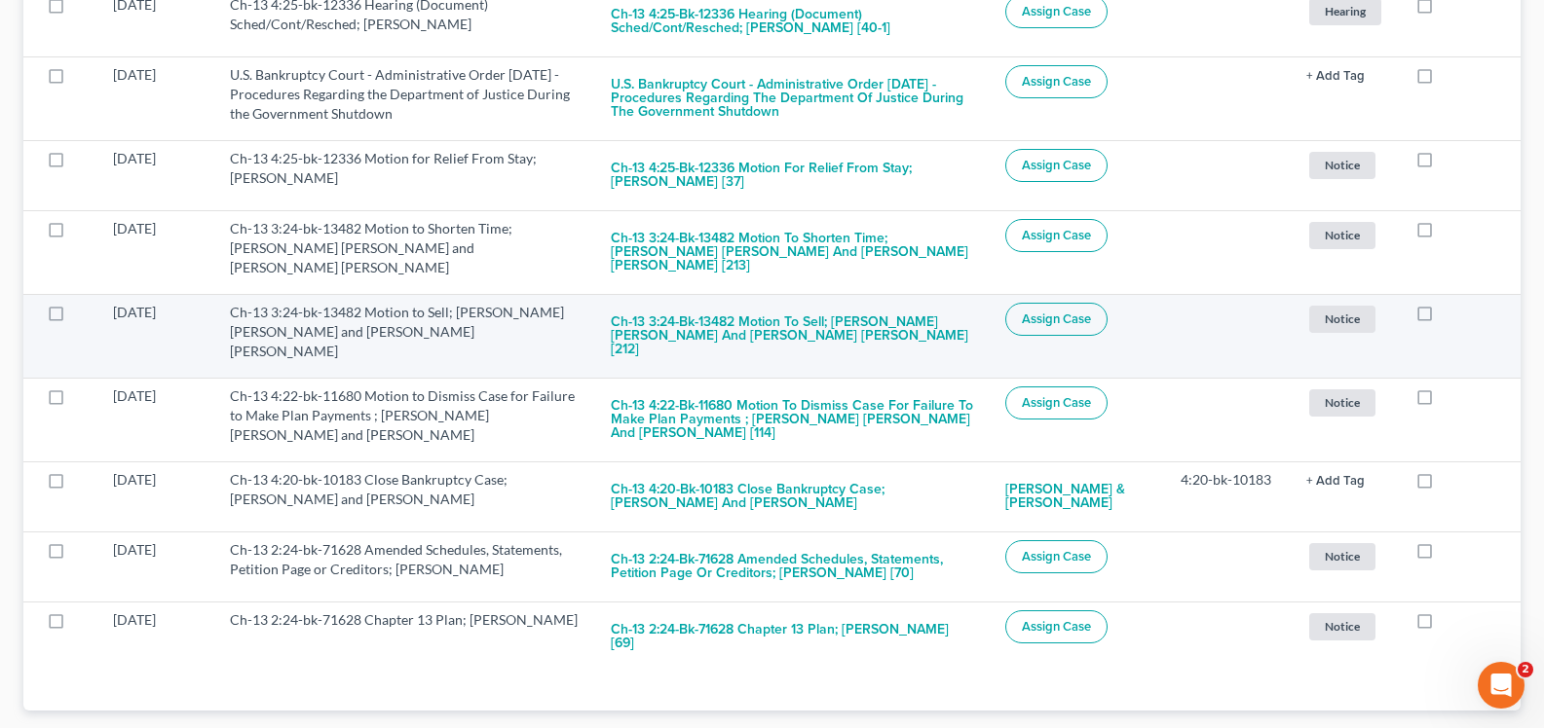
click at [1442, 317] on label at bounding box center [1442, 317] width 0 height 0
click at [1450, 303] on input "checkbox" at bounding box center [1456, 309] width 13 height 13
checkbox input "true"
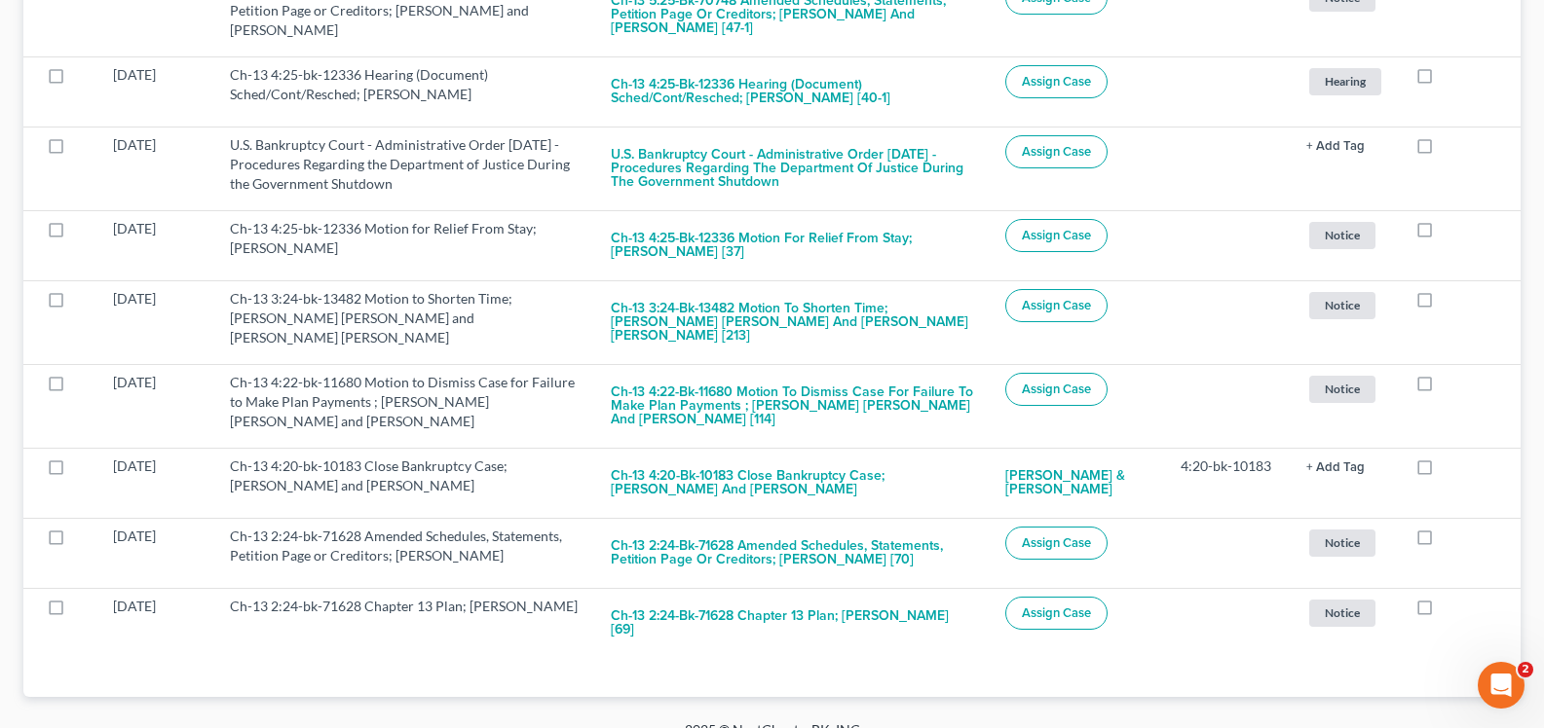
click at [1442, 304] on label at bounding box center [1442, 304] width 0 height 0
click at [1450, 302] on input "checkbox" at bounding box center [1456, 295] width 13 height 13
checkbox input "true"
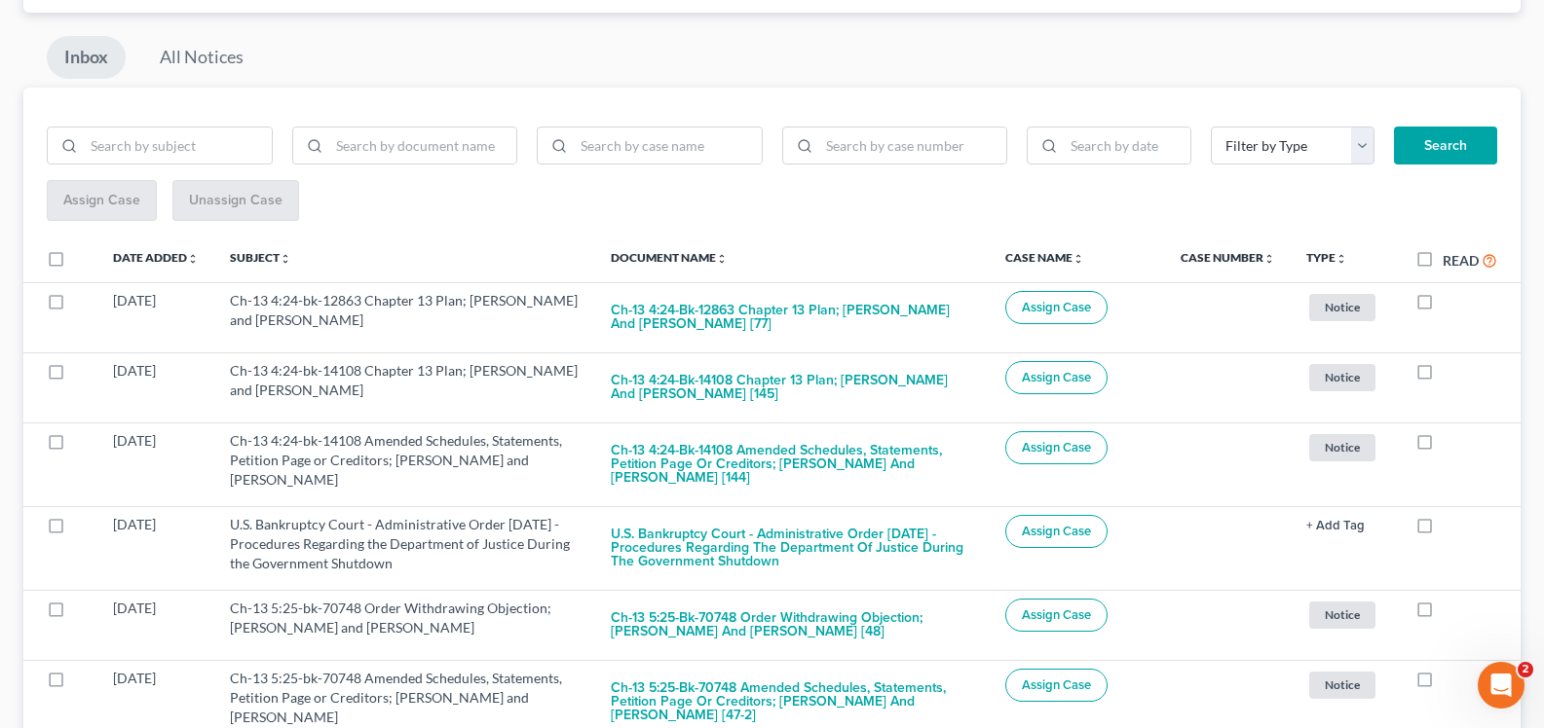
scroll to position [279, 0]
